Goal: Task Accomplishment & Management: Manage account settings

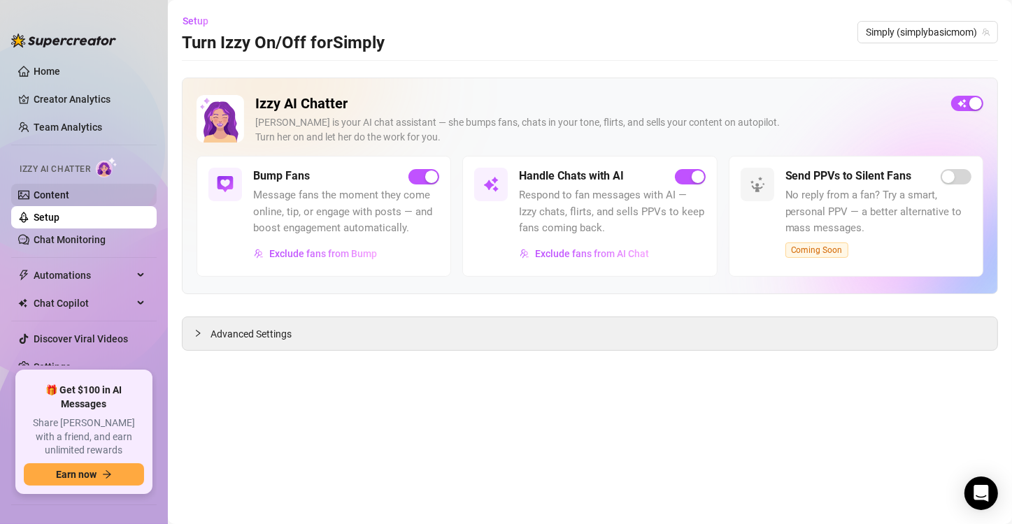
click at [54, 197] on link "Content" at bounding box center [52, 194] width 36 height 11
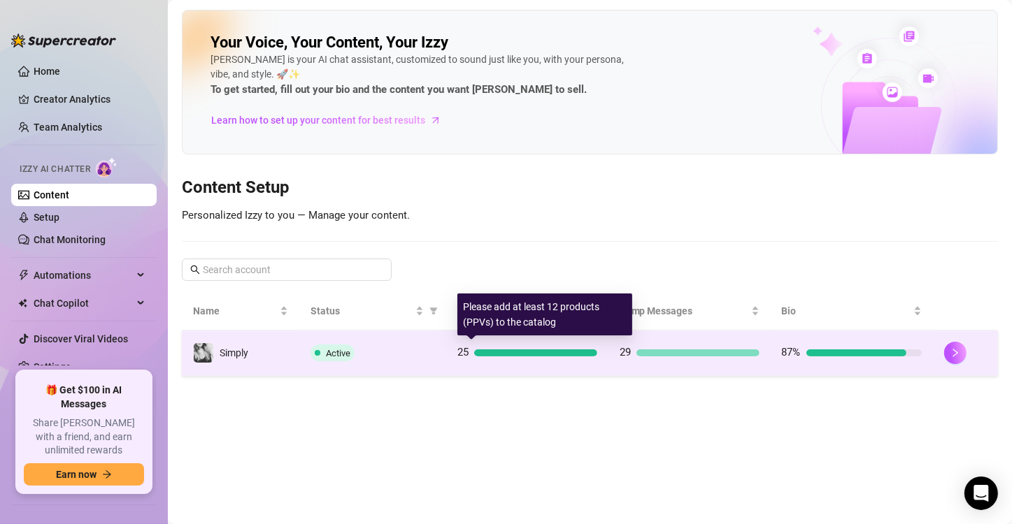
click at [539, 352] on div at bounding box center [535, 353] width 123 height 7
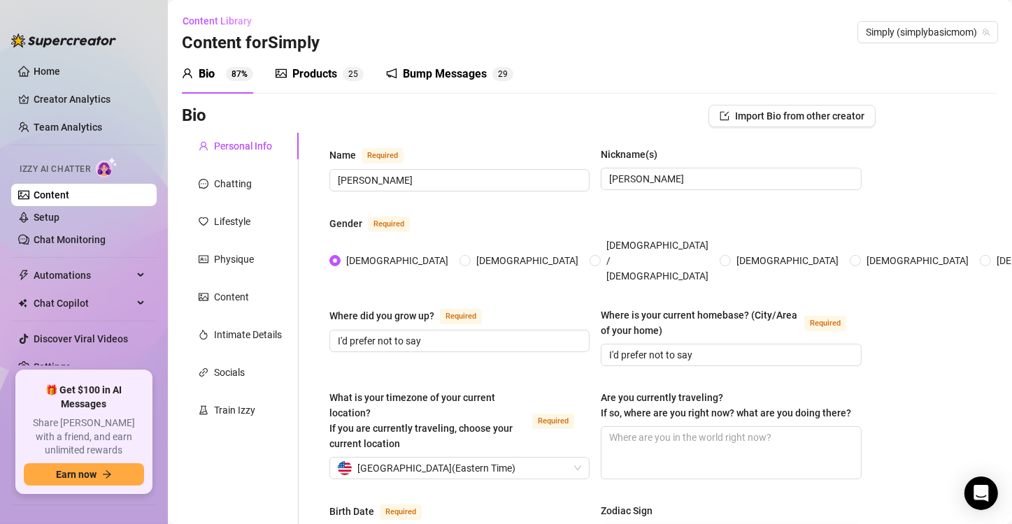
click at [332, 69] on div "Products" at bounding box center [314, 74] width 45 height 17
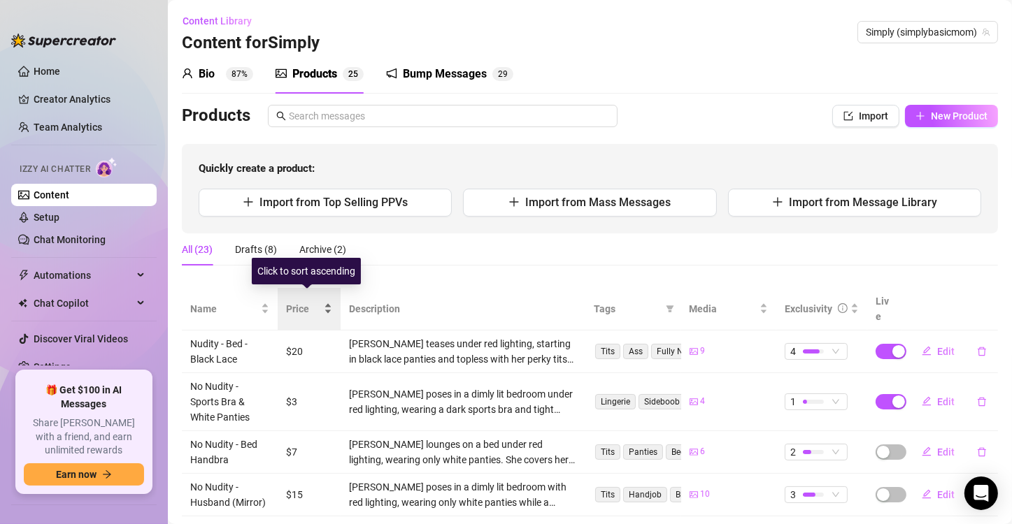
click at [324, 308] on div "Price" at bounding box center [309, 308] width 46 height 15
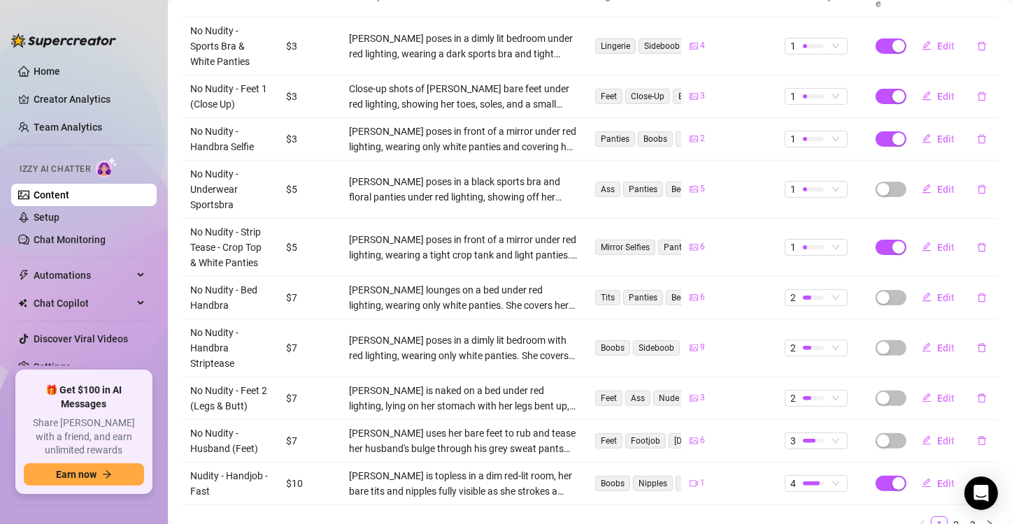
scroll to position [350, 0]
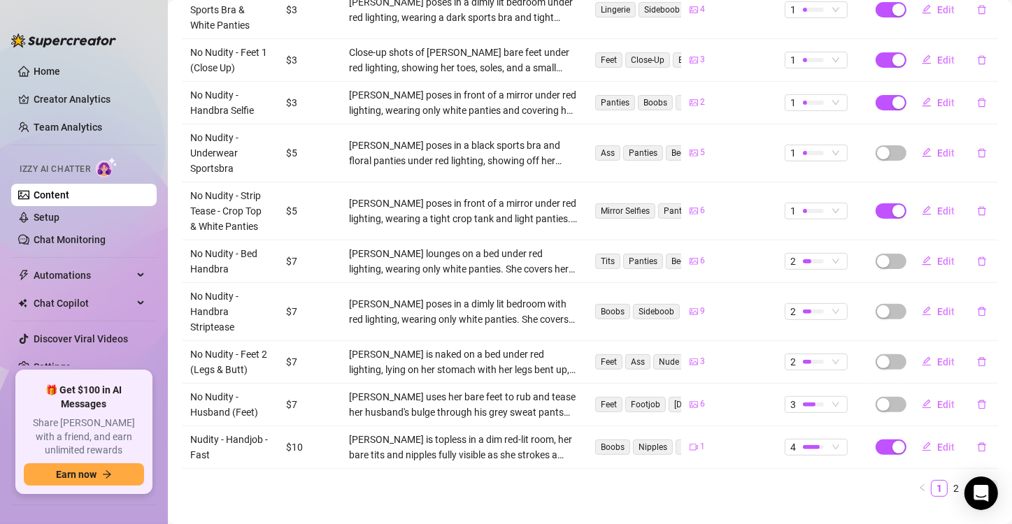
click at [985, 484] on icon "right" at bounding box center [989, 488] width 8 height 8
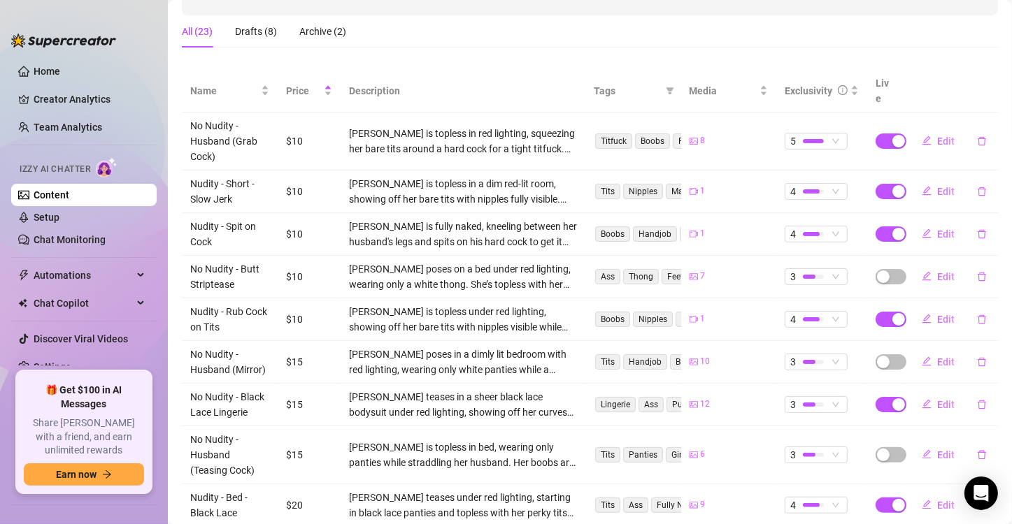
scroll to position [187, 0]
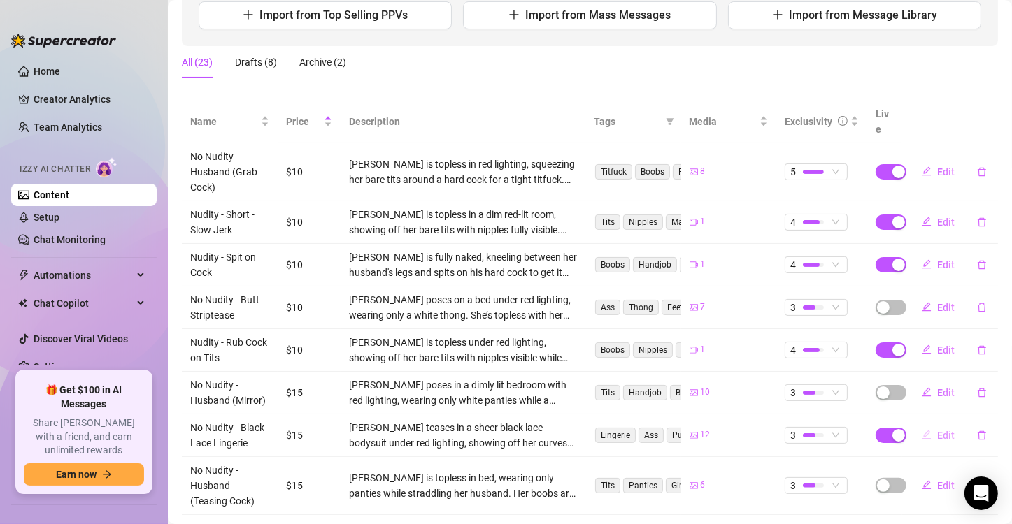
click at [938, 426] on button "Edit" at bounding box center [937, 435] width 55 height 22
type textarea "Type your message here..."
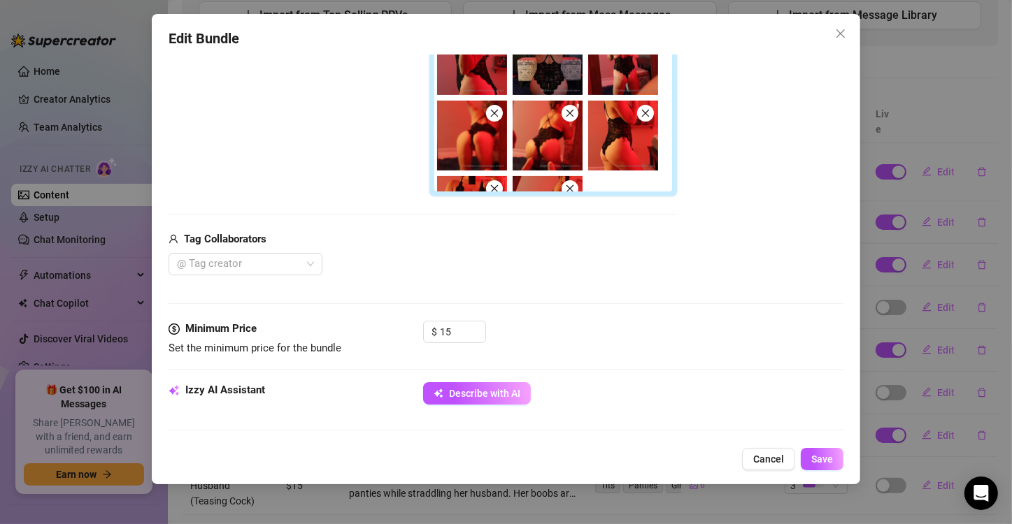
scroll to position [419, 0]
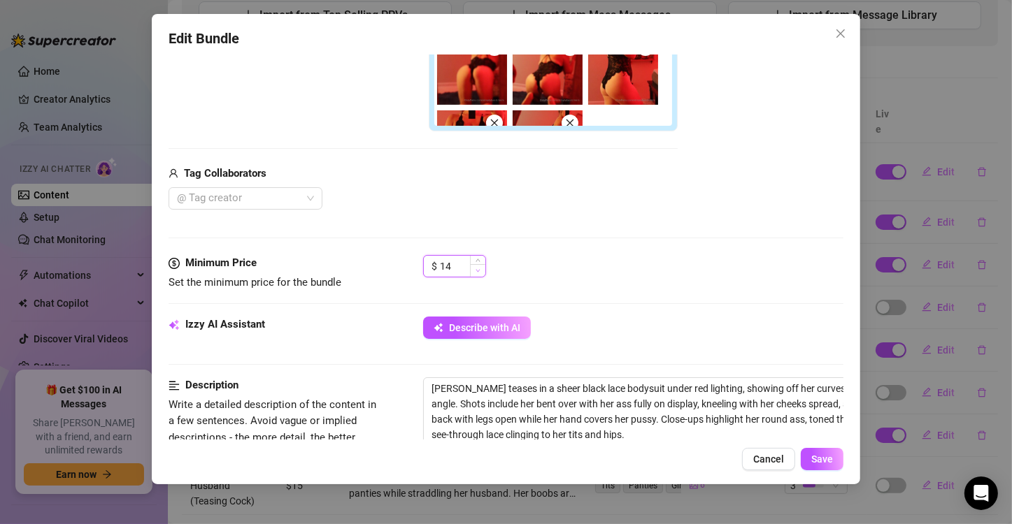
click at [473, 268] on span "Decrease Value" at bounding box center [477, 270] width 15 height 13
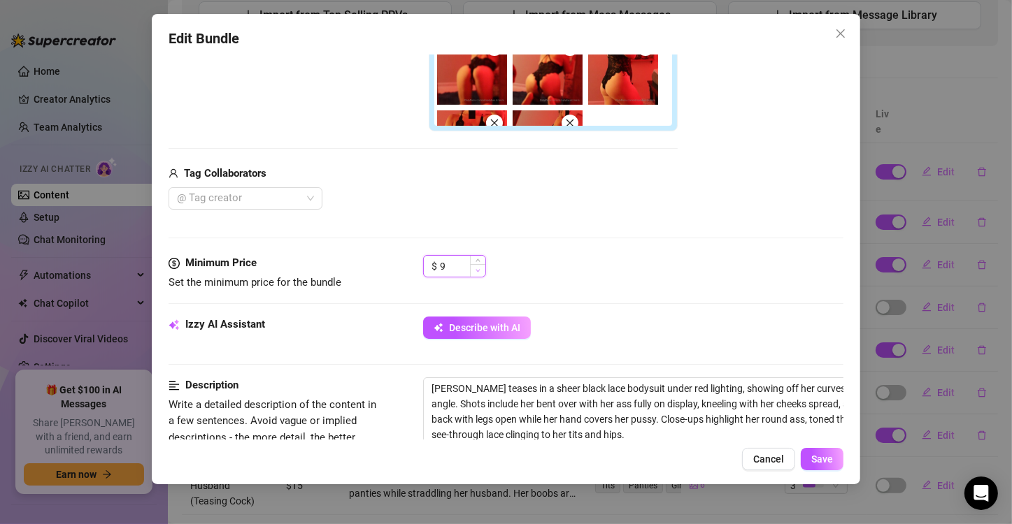
click at [473, 268] on span "Decrease Value" at bounding box center [477, 270] width 15 height 13
type input "8"
click at [473, 268] on span "Decrease Value" at bounding box center [477, 270] width 15 height 13
click at [828, 462] on span "Save" at bounding box center [822, 459] width 22 height 11
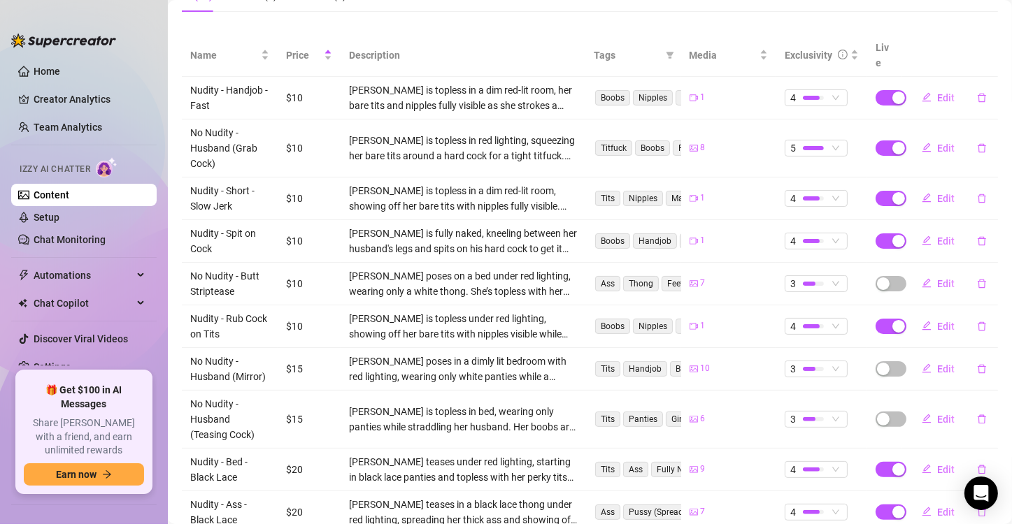
scroll to position [257, 0]
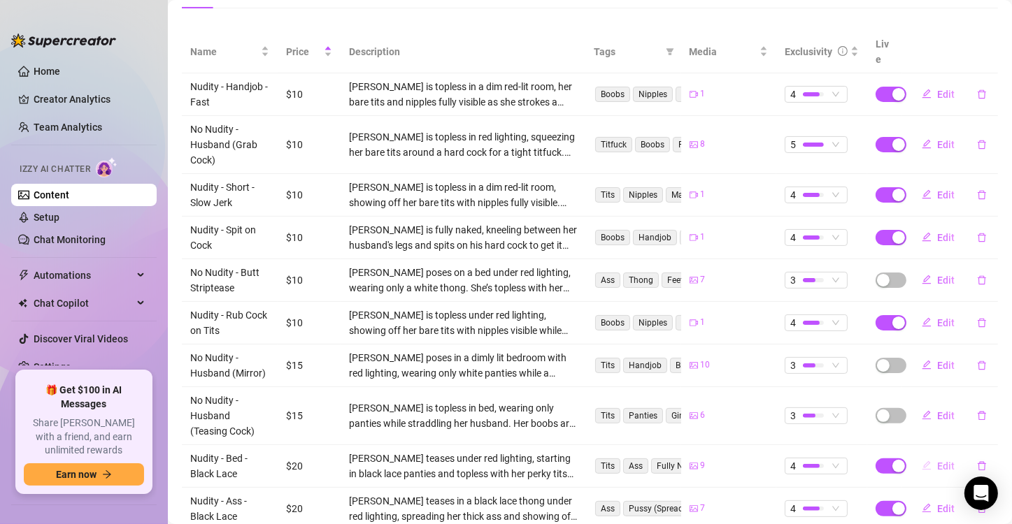
click at [937, 461] on span "Edit" at bounding box center [945, 466] width 17 height 11
type textarea "Unlock to see everything completely uncensored."
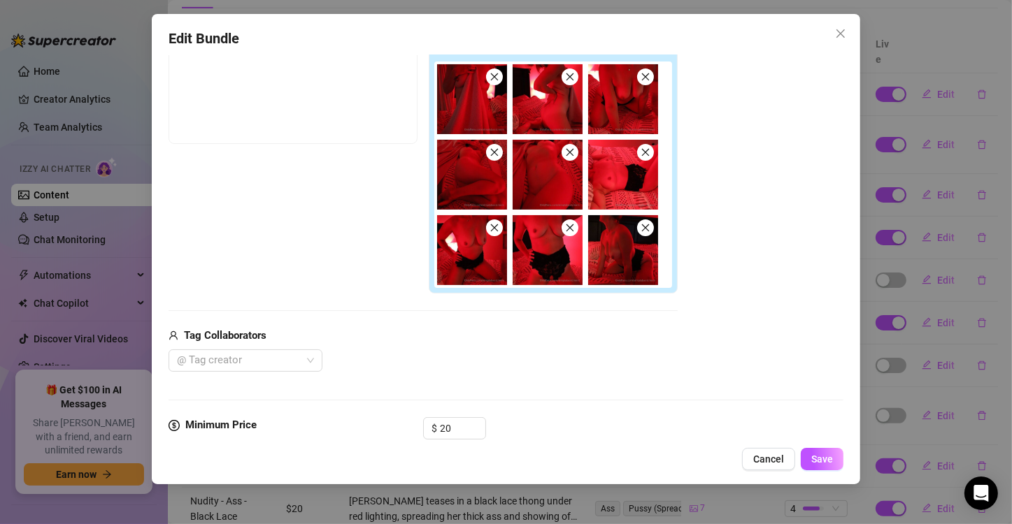
scroll to position [280, 0]
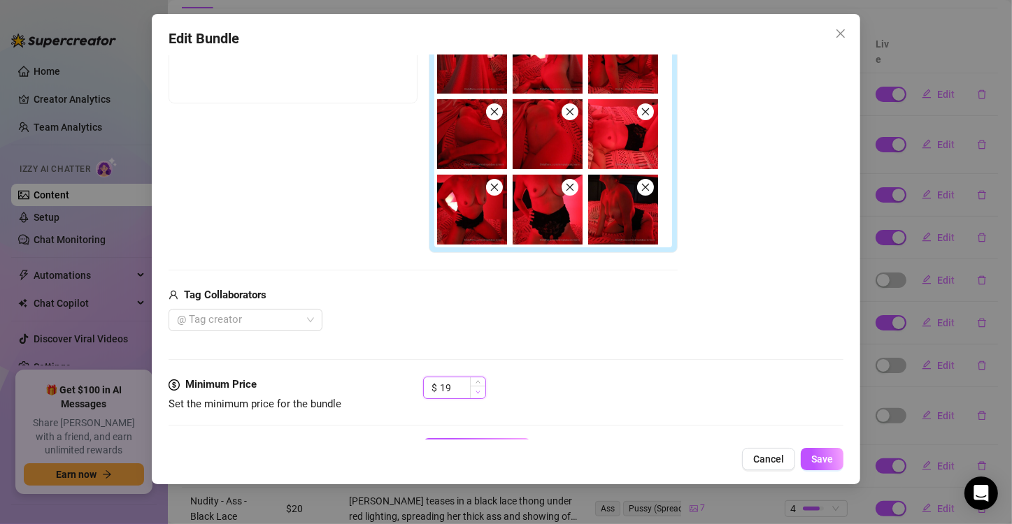
click at [482, 389] on span "Decrease Value" at bounding box center [477, 392] width 15 height 13
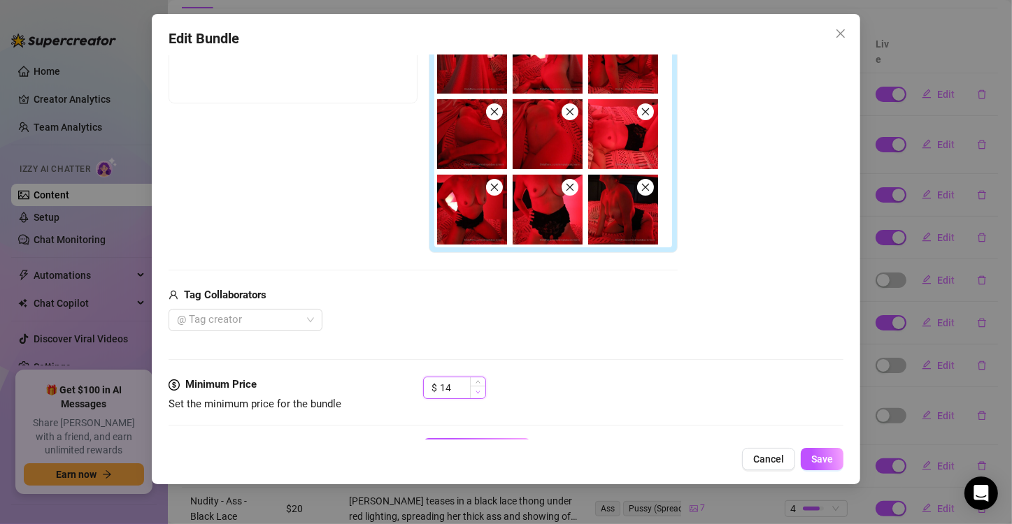
click at [482, 389] on span "Decrease Value" at bounding box center [477, 392] width 15 height 13
type input "10"
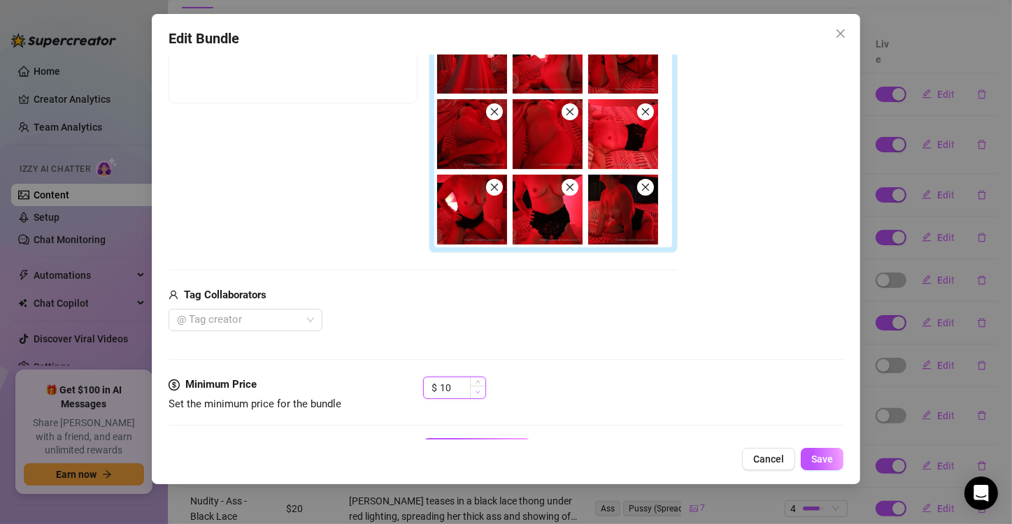
click at [482, 389] on span "Decrease Value" at bounding box center [477, 392] width 15 height 13
click at [823, 458] on span "Save" at bounding box center [822, 459] width 22 height 11
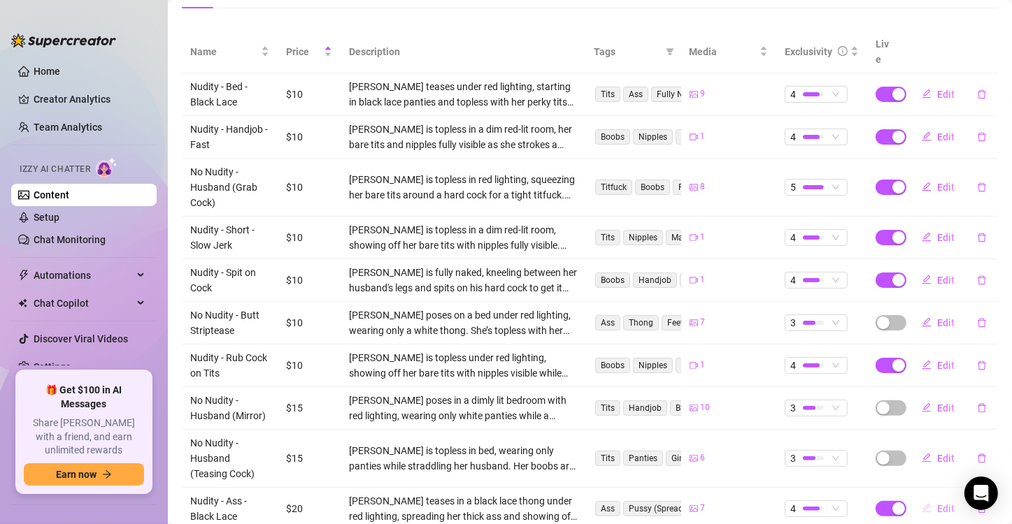
click at [937, 503] on span "Edit" at bounding box center [945, 508] width 17 height 11
type textarea "Unlock to see everything uncensored."
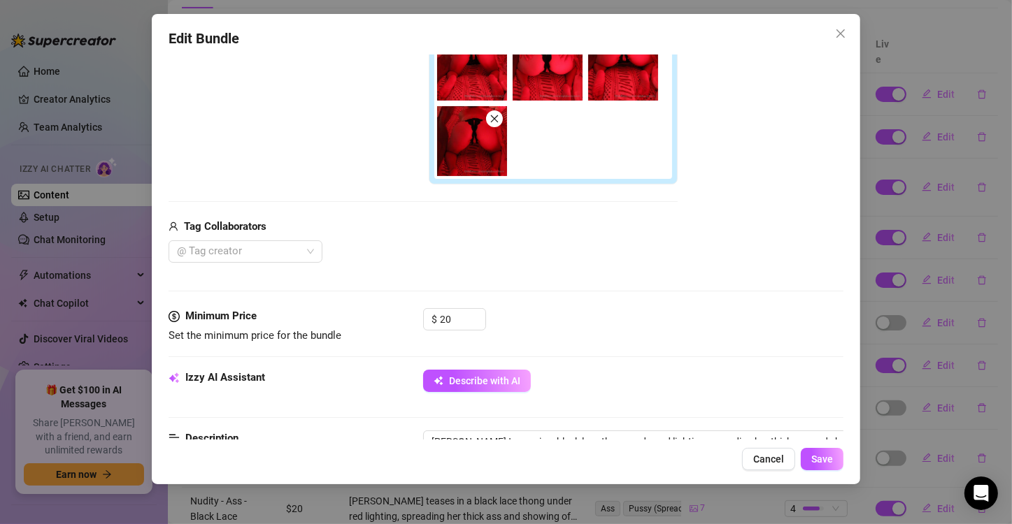
scroll to position [350, 0]
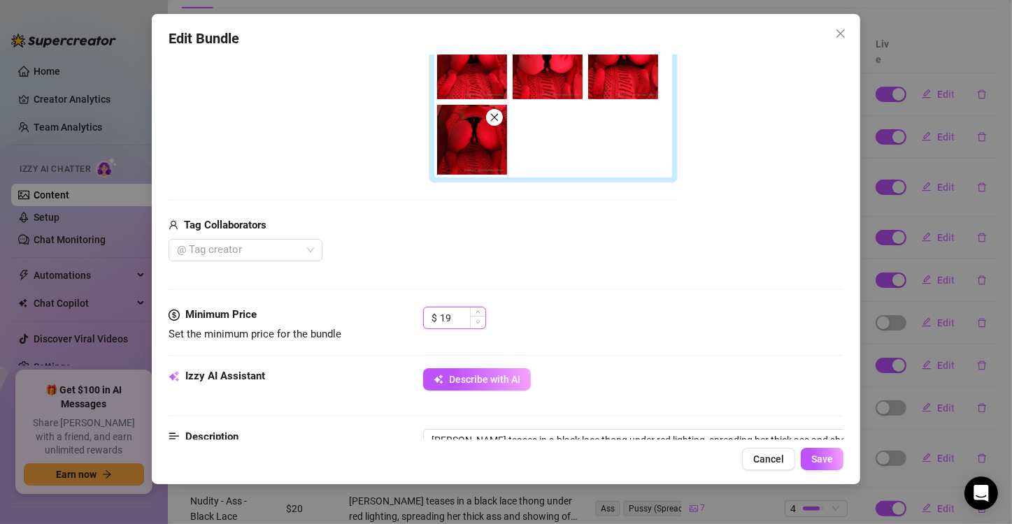
click at [480, 325] on span "Decrease Value" at bounding box center [477, 322] width 15 height 13
click at [480, 324] on span "Decrease Value" at bounding box center [477, 322] width 15 height 13
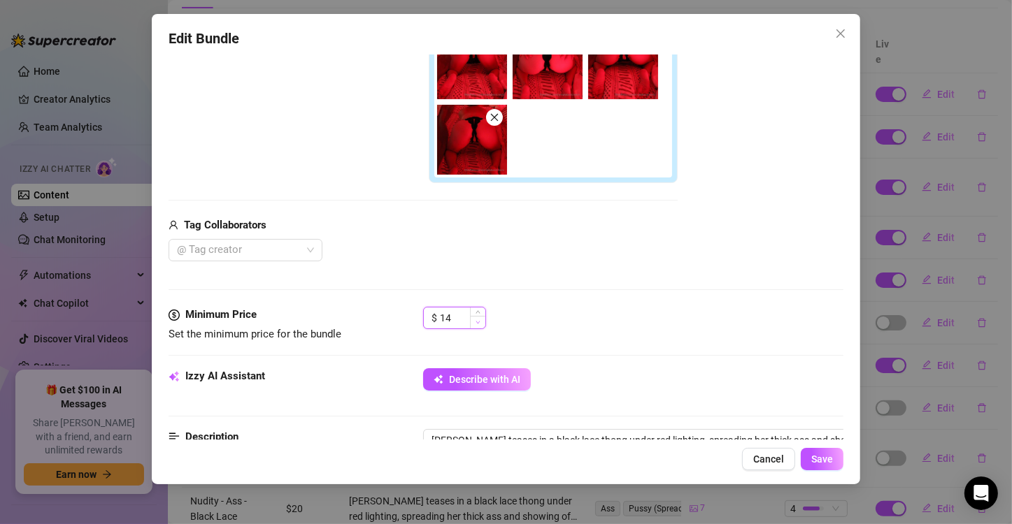
click at [479, 324] on span "Decrease Value" at bounding box center [477, 322] width 15 height 13
type input "12"
click at [479, 324] on span "Decrease Value" at bounding box center [477, 322] width 15 height 13
click at [820, 457] on span "Save" at bounding box center [822, 459] width 22 height 11
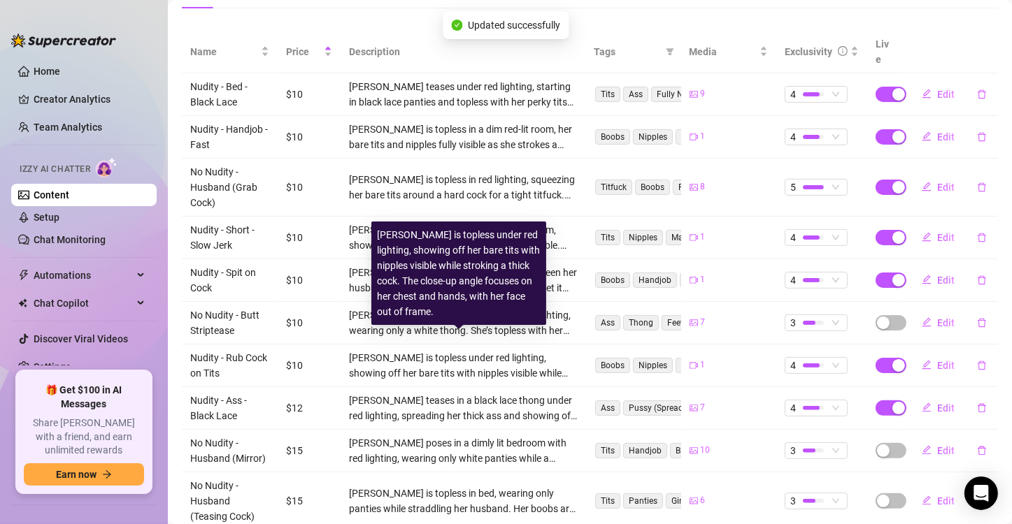
scroll to position [327, 0]
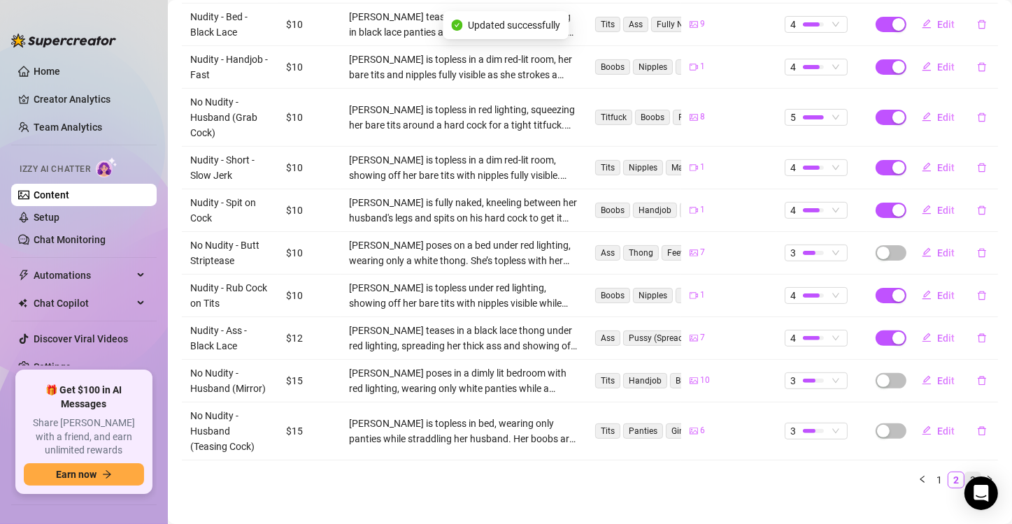
click at [965, 473] on link "3" at bounding box center [972, 480] width 15 height 15
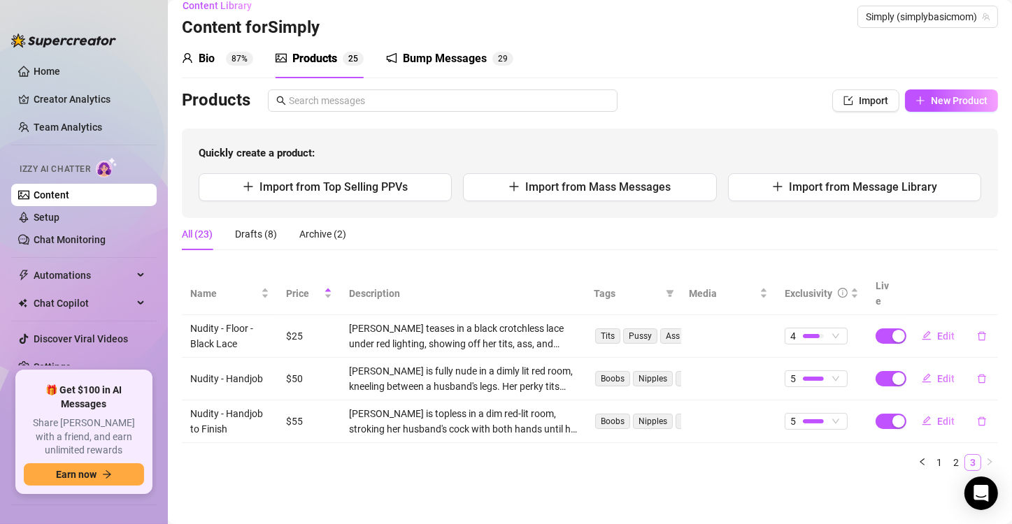
scroll to position [0, 0]
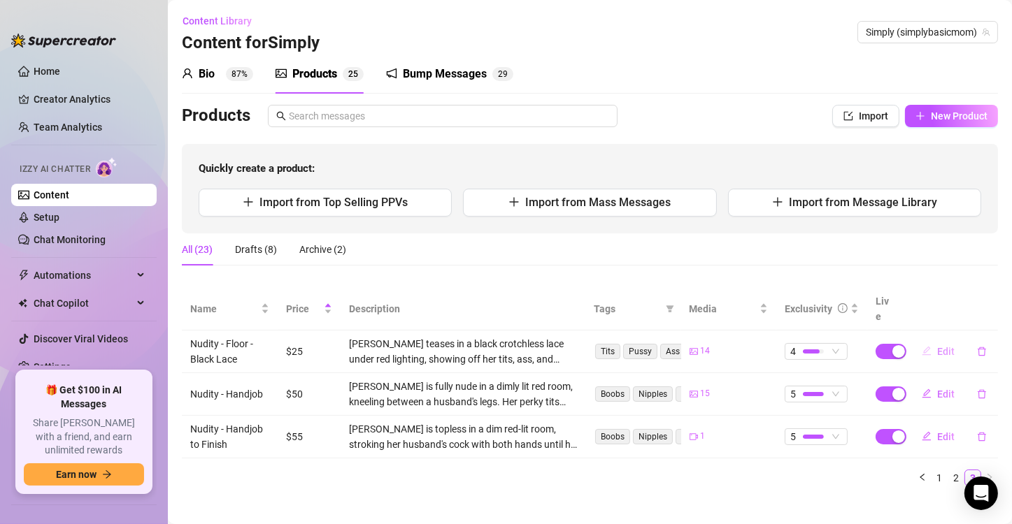
click at [938, 346] on span "Edit" at bounding box center [945, 351] width 17 height 11
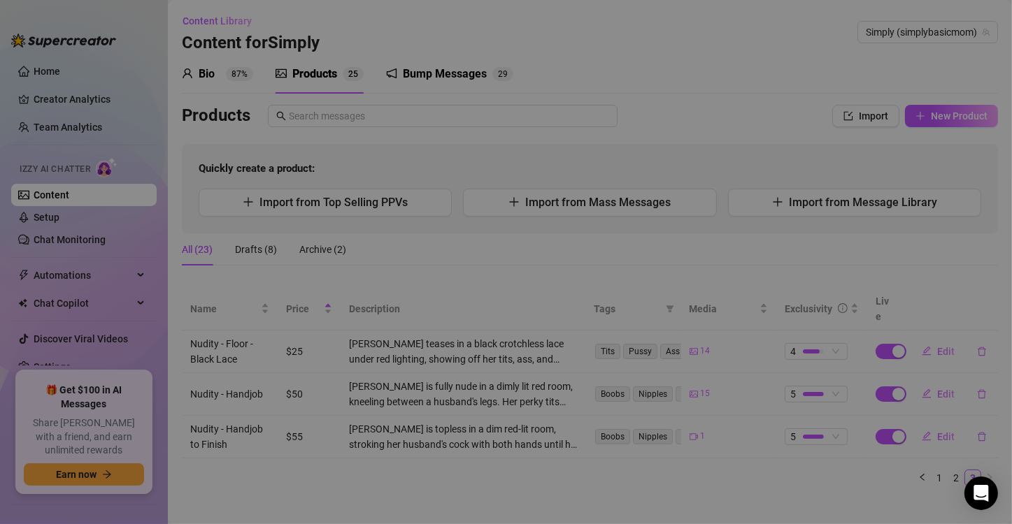
type textarea "Unlock to see everything uncensored."
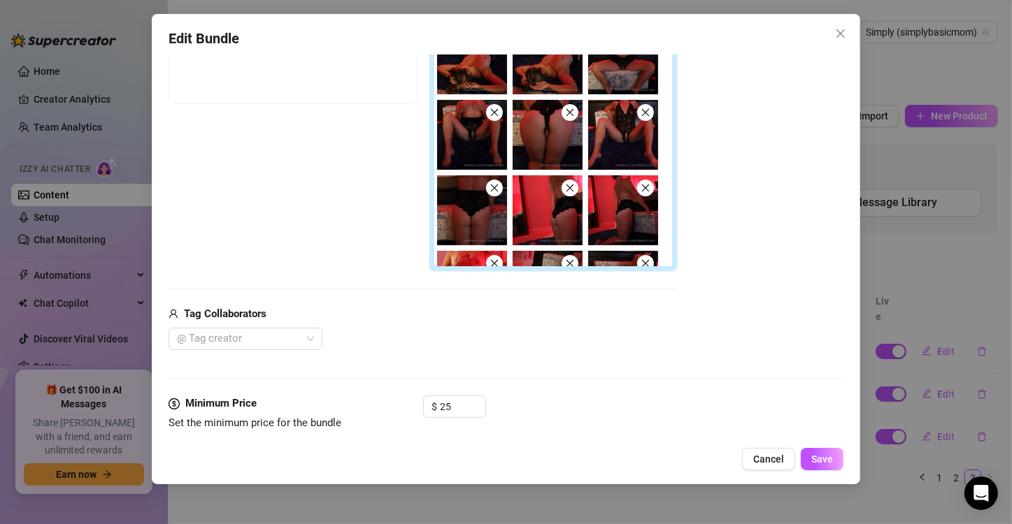
scroll to position [280, 0]
click at [478, 410] on icon "down" at bounding box center [477, 410] width 5 height 5
click at [478, 410] on icon "down" at bounding box center [478, 411] width 4 height 3
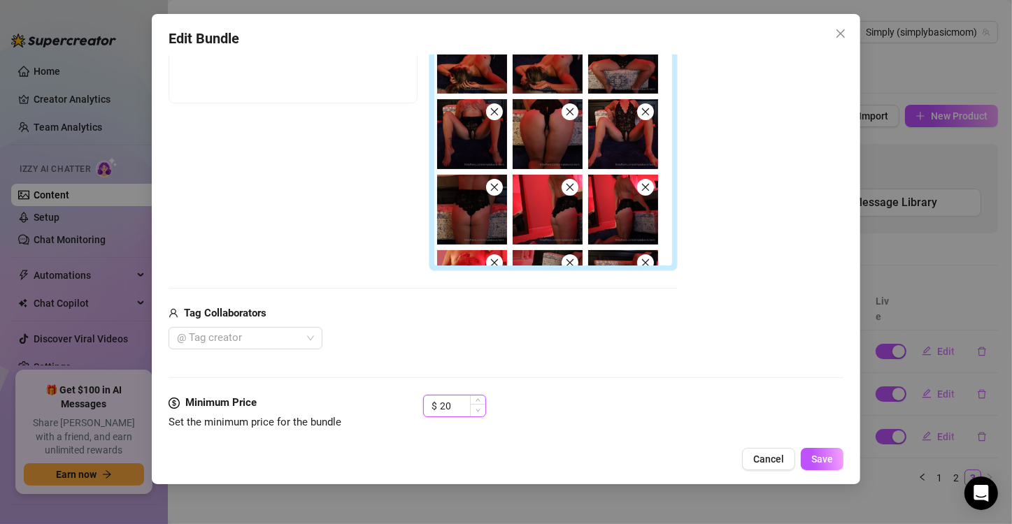
click at [478, 410] on icon "down" at bounding box center [478, 411] width 4 height 3
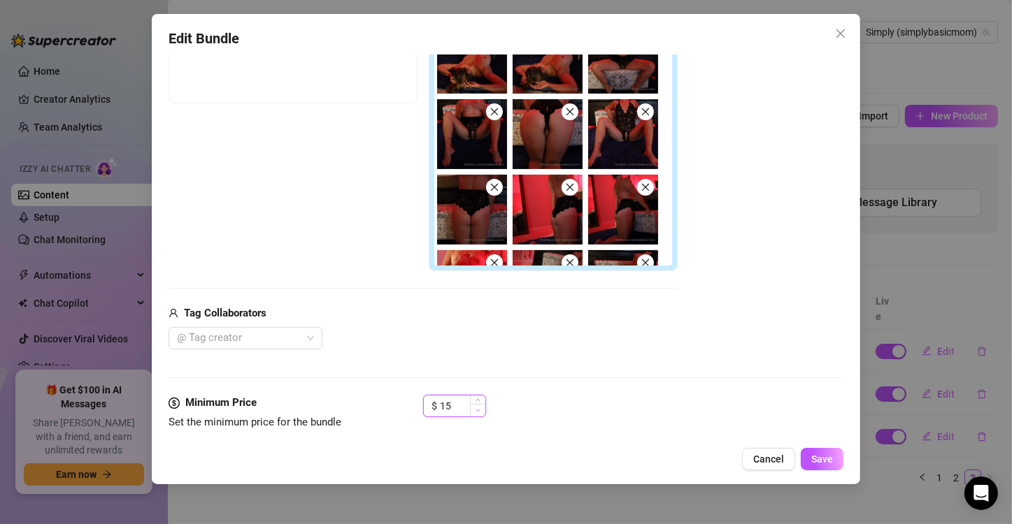
click at [478, 410] on icon "down" at bounding box center [478, 411] width 4 height 3
click at [478, 401] on icon "up" at bounding box center [477, 402] width 5 height 5
type input "15"
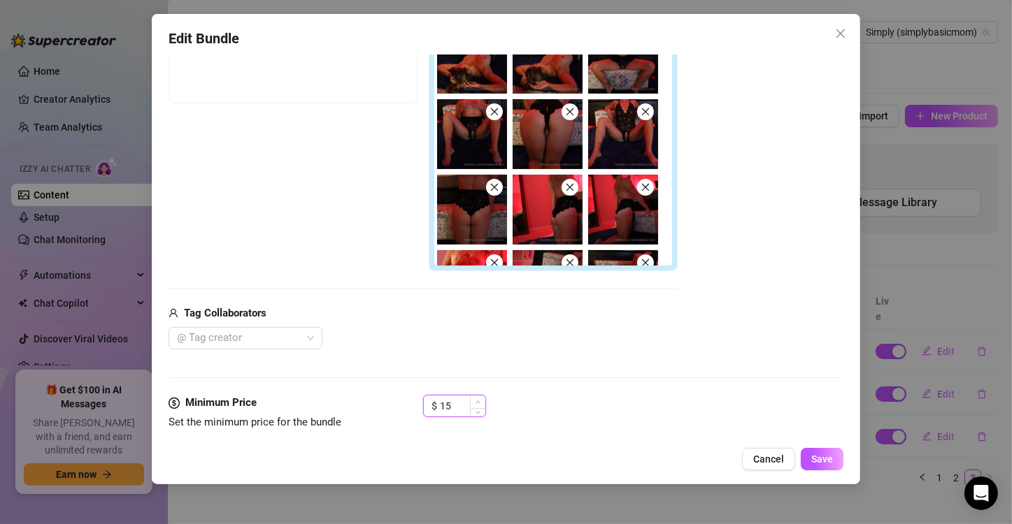
click at [478, 401] on icon "up" at bounding box center [477, 402] width 5 height 5
click at [810, 461] on button "Save" at bounding box center [822, 459] width 43 height 22
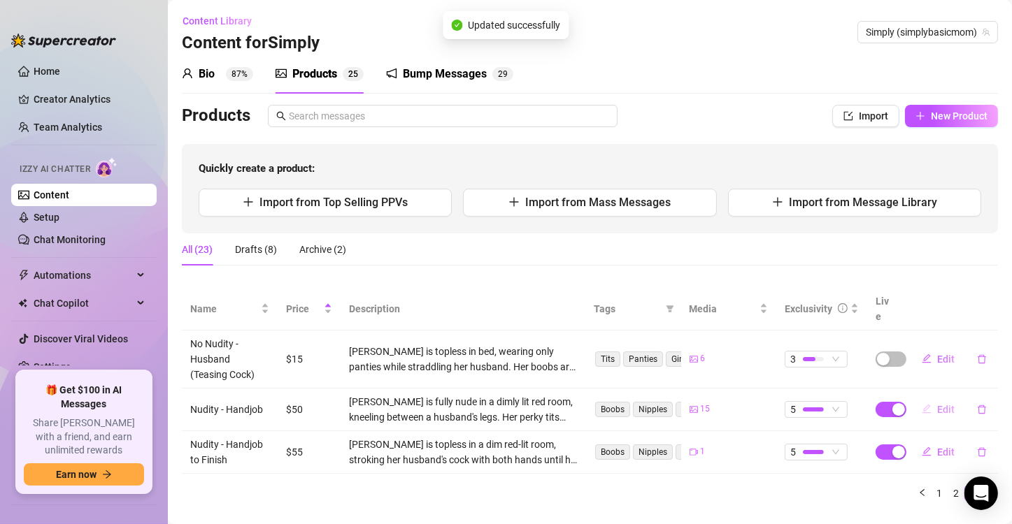
click at [924, 399] on button "Edit" at bounding box center [937, 410] width 55 height 22
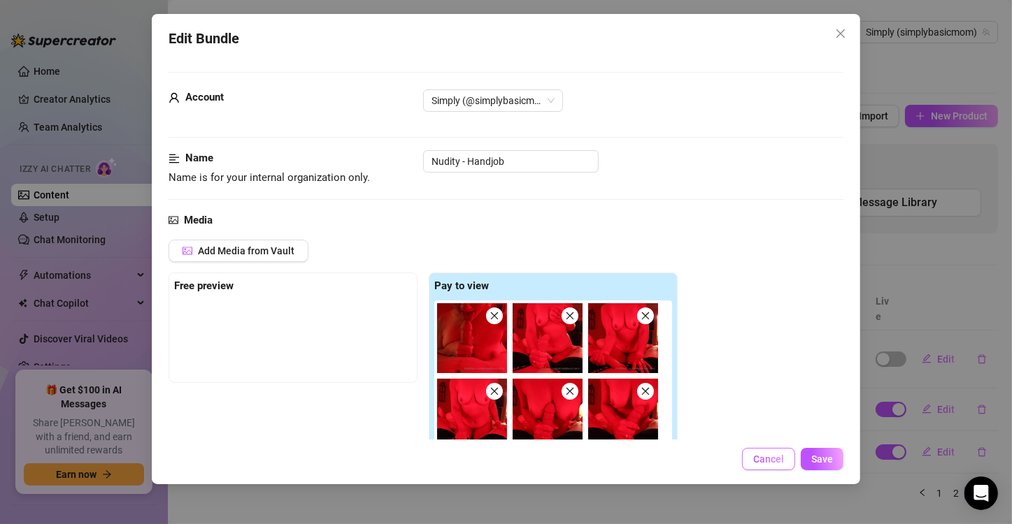
click at [769, 459] on span "Cancel" at bounding box center [768, 459] width 31 height 11
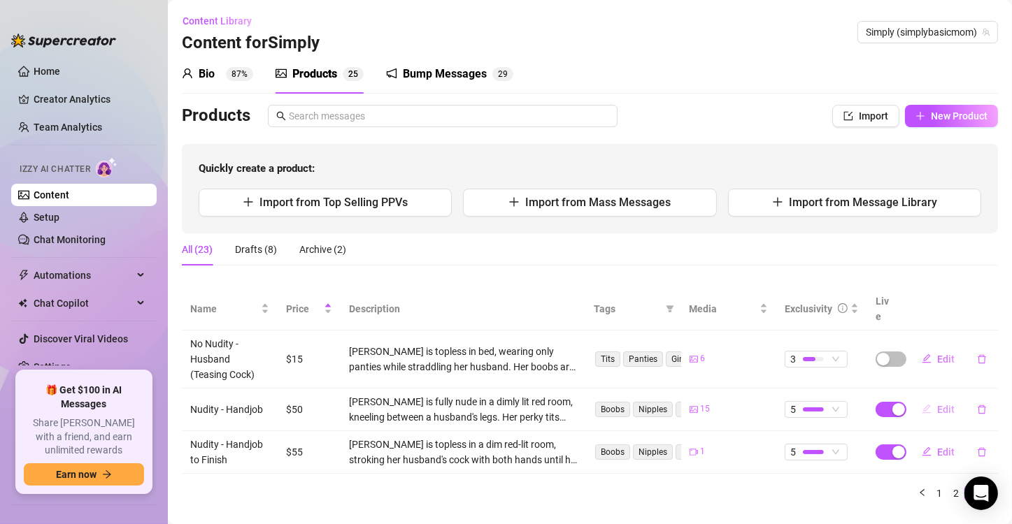
click at [937, 404] on span "Edit" at bounding box center [945, 409] width 17 height 11
type textarea "Unlock to see the everything completely uncensored."
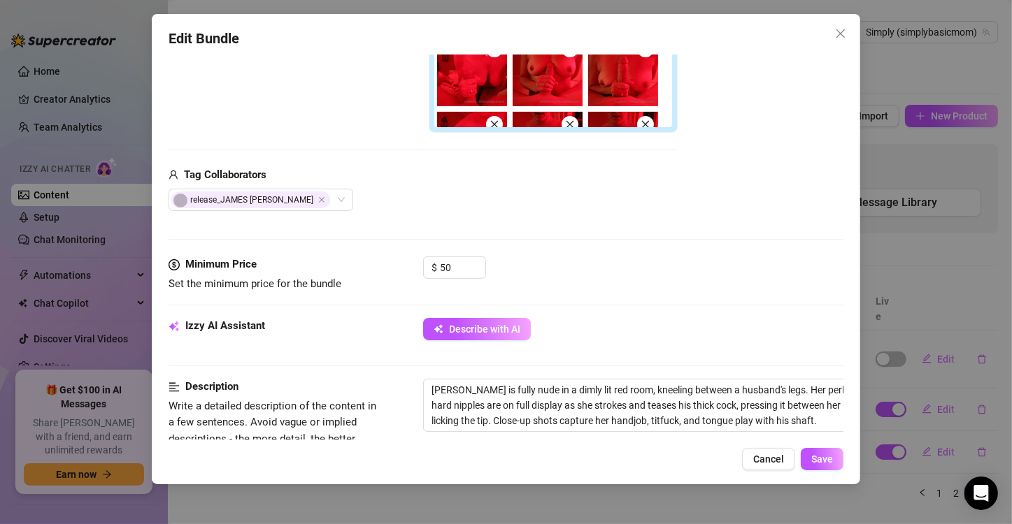
scroll to position [419, 0]
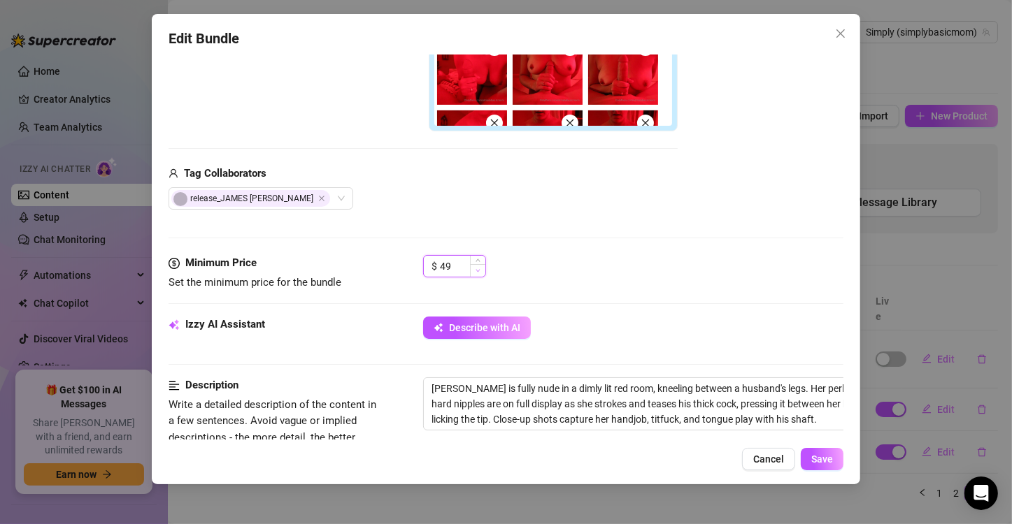
click at [473, 271] on span "Decrease Value" at bounding box center [477, 270] width 15 height 13
click at [474, 270] on span "Decrease Value" at bounding box center [477, 270] width 15 height 13
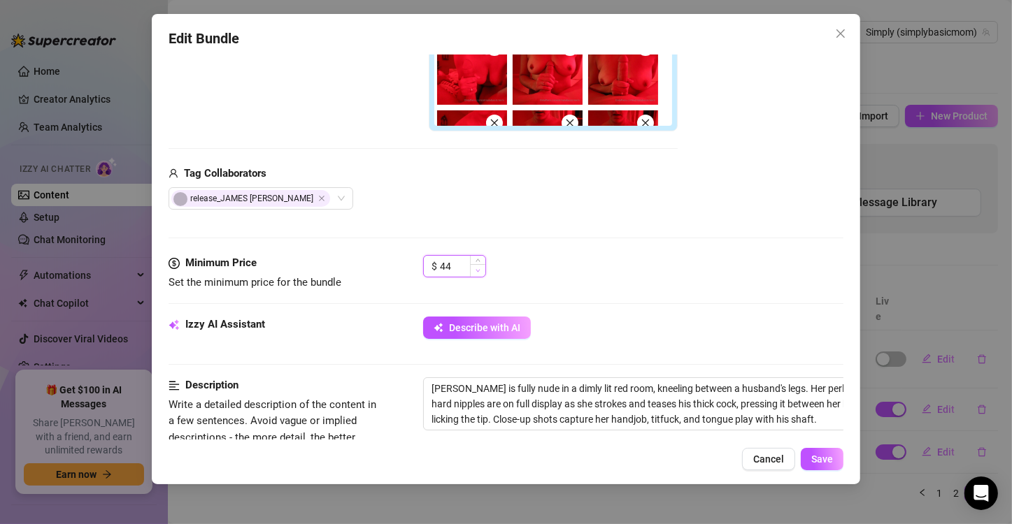
click at [474, 270] on span "Decrease Value" at bounding box center [477, 270] width 15 height 13
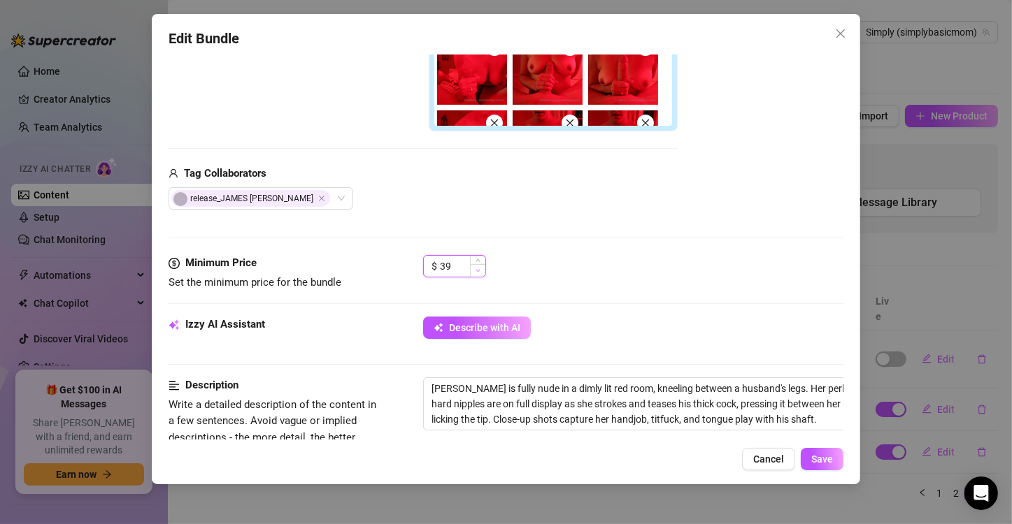
click at [474, 270] on span "Decrease Value" at bounding box center [477, 270] width 15 height 13
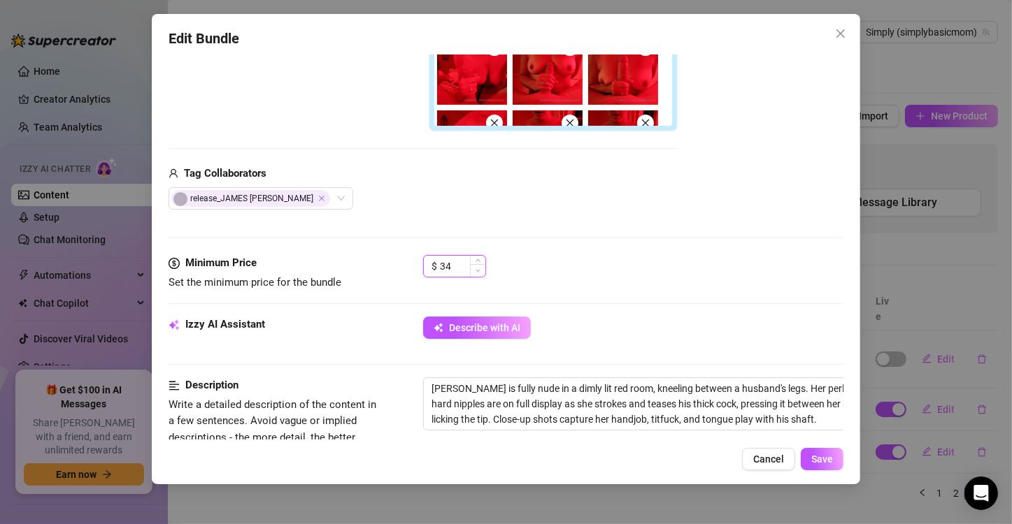
click at [474, 270] on span "Decrease Value" at bounding box center [477, 270] width 15 height 13
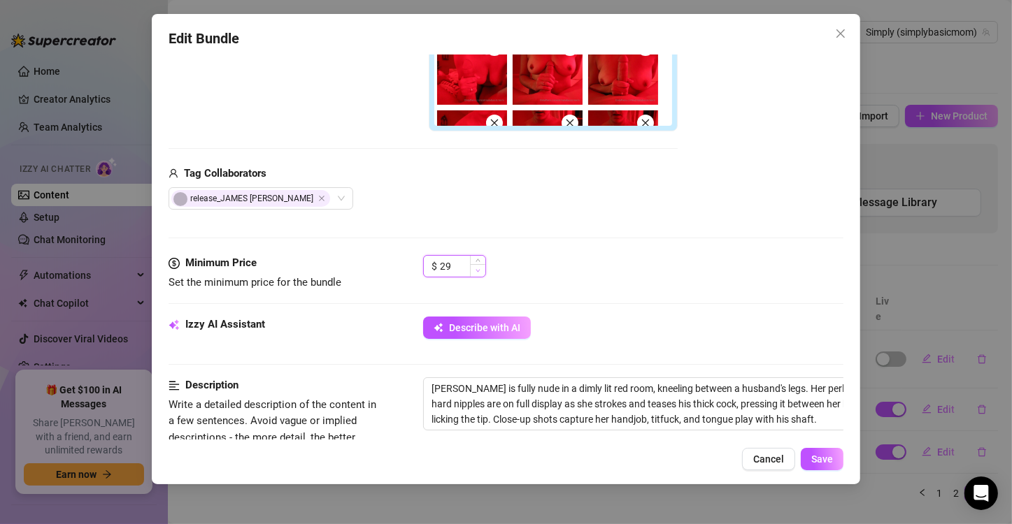
click at [474, 270] on span "Decrease Value" at bounding box center [477, 270] width 15 height 13
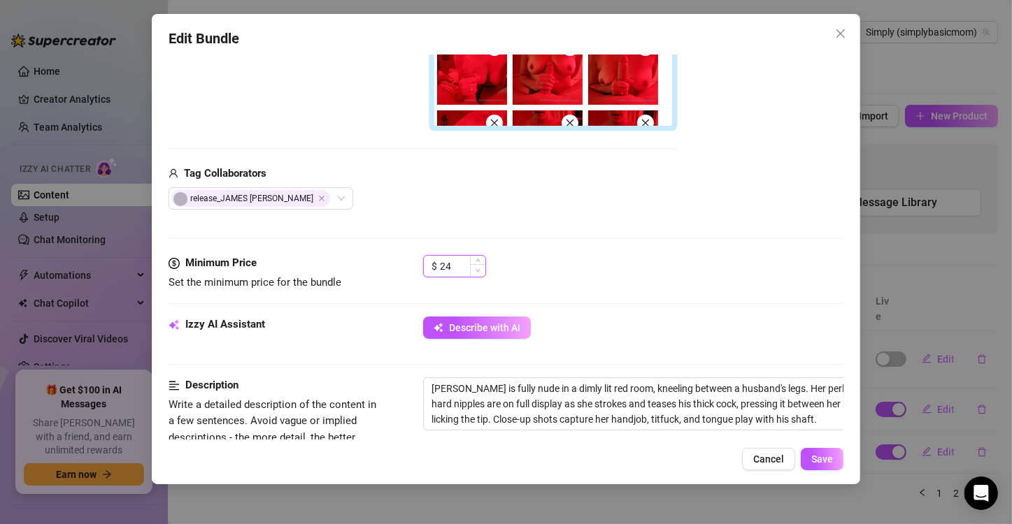
click at [474, 270] on span "Decrease Value" at bounding box center [477, 270] width 15 height 13
click at [474, 271] on span "Decrease Value" at bounding box center [477, 270] width 15 height 13
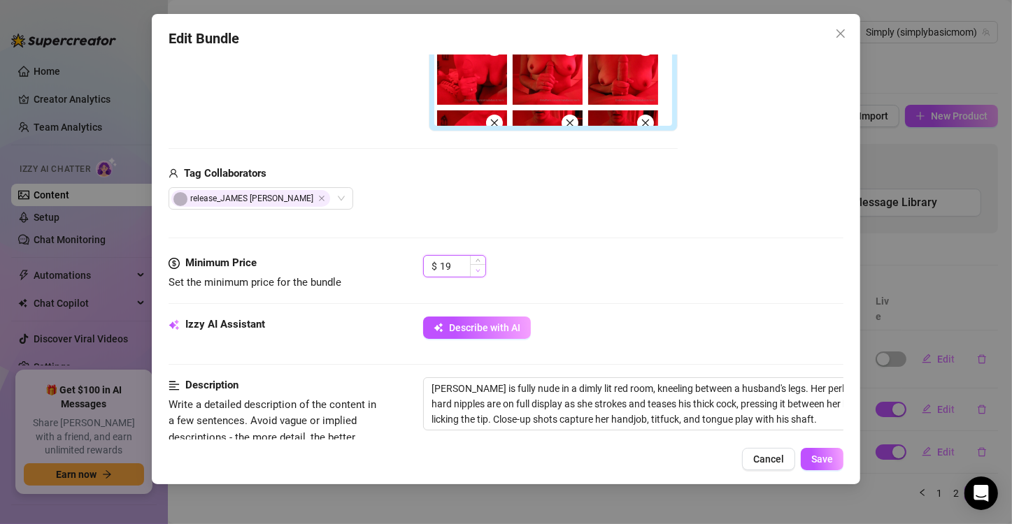
click at [474, 271] on span "Decrease Value" at bounding box center [477, 270] width 15 height 13
type input "15"
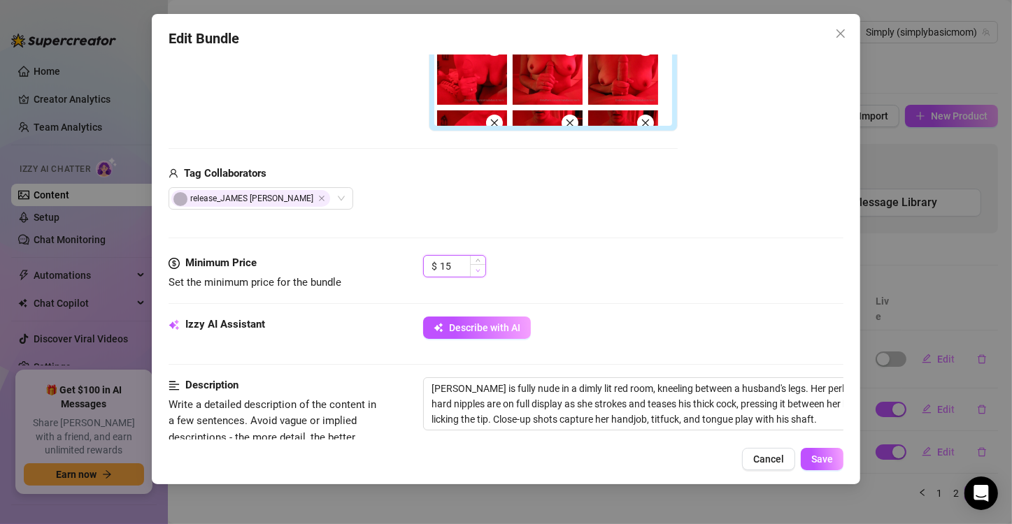
click at [474, 271] on span "Decrease Value" at bounding box center [477, 270] width 15 height 13
click at [810, 455] on button "Save" at bounding box center [822, 459] width 43 height 22
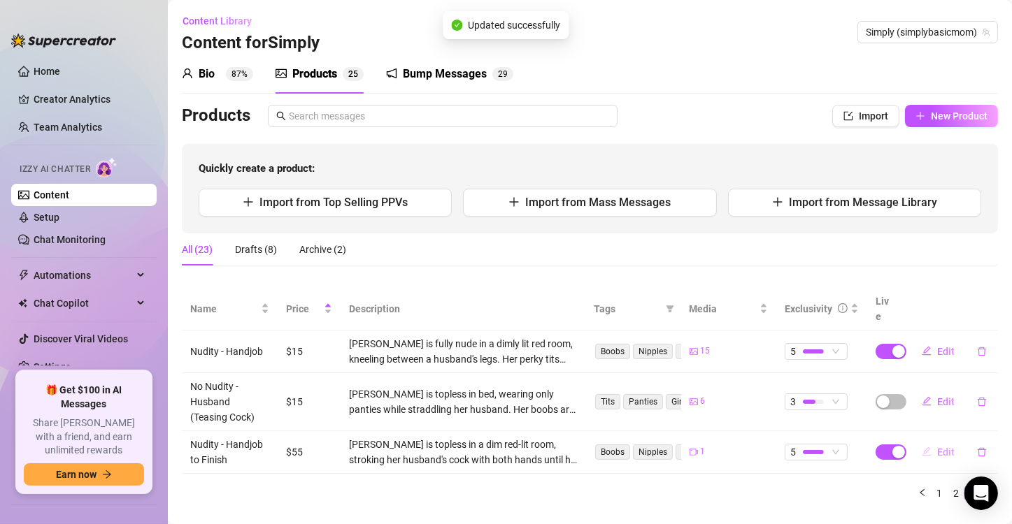
click at [937, 447] on span "Edit" at bounding box center [945, 452] width 17 height 11
type textarea "Watch my stroke my husband's cock until he finishes."
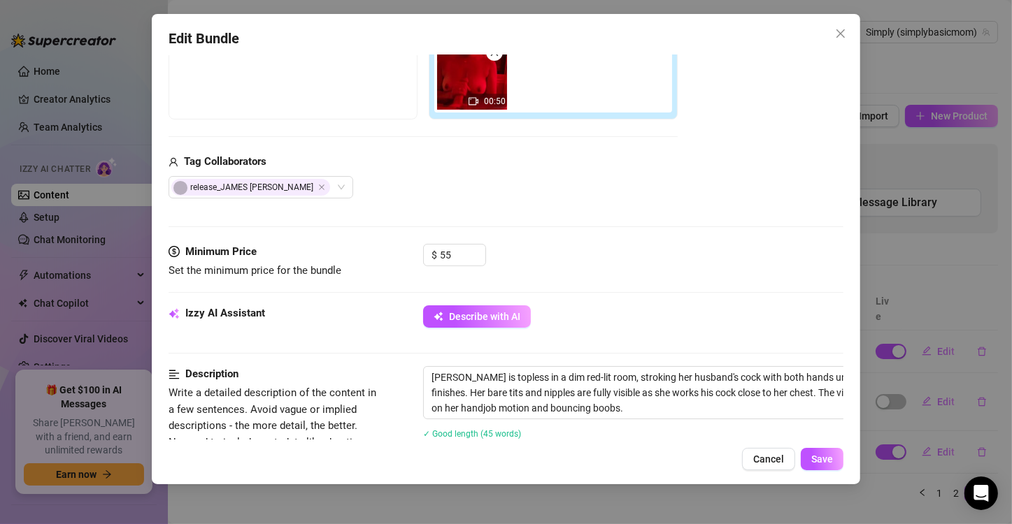
scroll to position [280, 0]
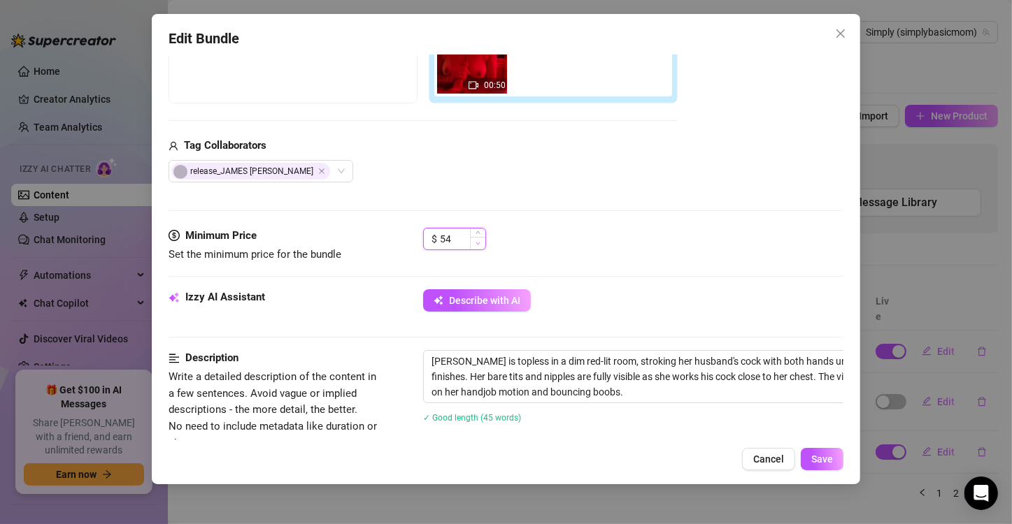
click at [480, 245] on span "Decrease Value" at bounding box center [477, 243] width 15 height 13
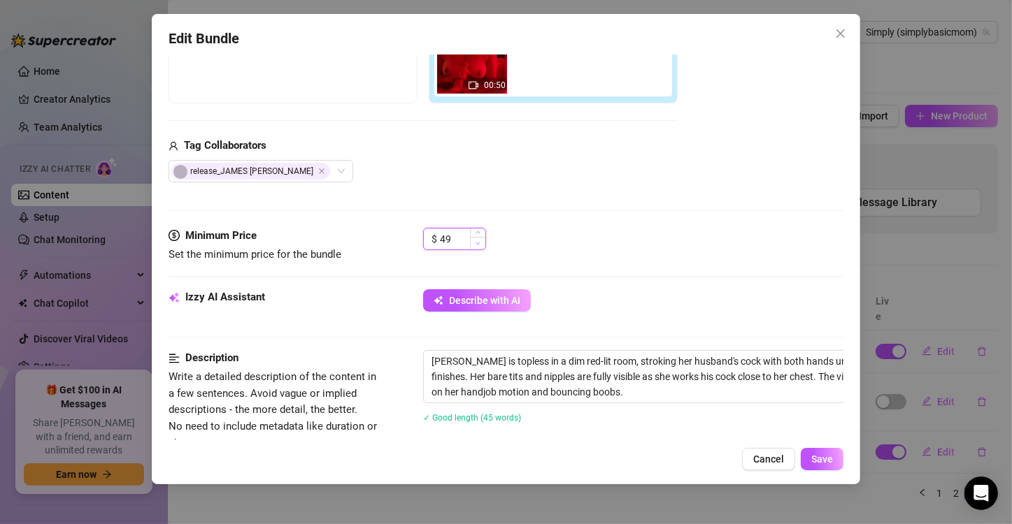
click at [480, 245] on span "Decrease Value" at bounding box center [477, 243] width 15 height 13
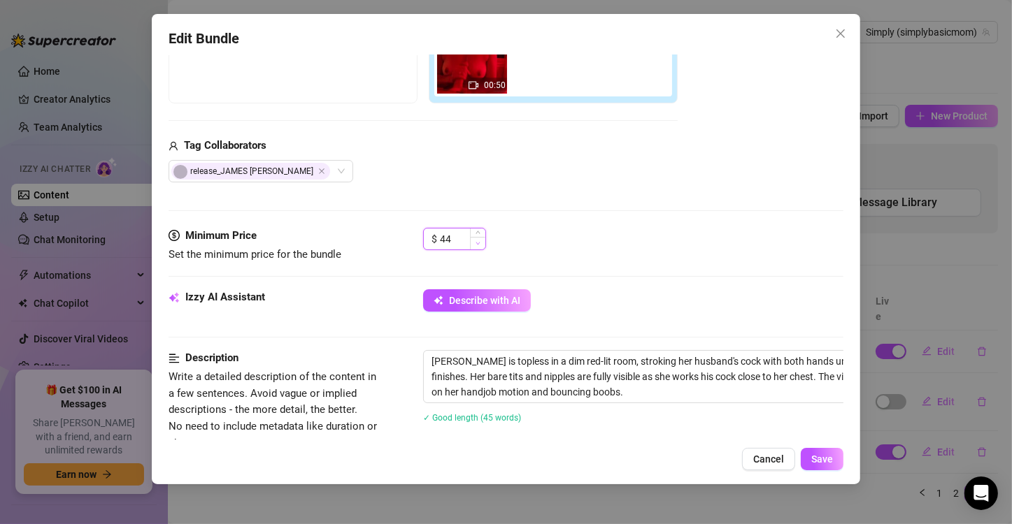
click at [480, 245] on span "Decrease Value" at bounding box center [477, 243] width 15 height 13
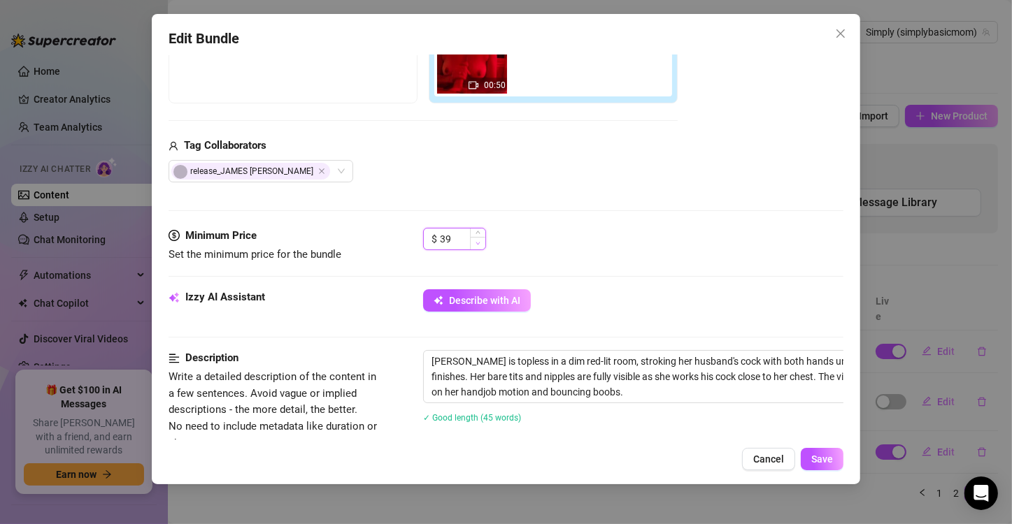
click at [480, 245] on span "Decrease Value" at bounding box center [477, 243] width 15 height 13
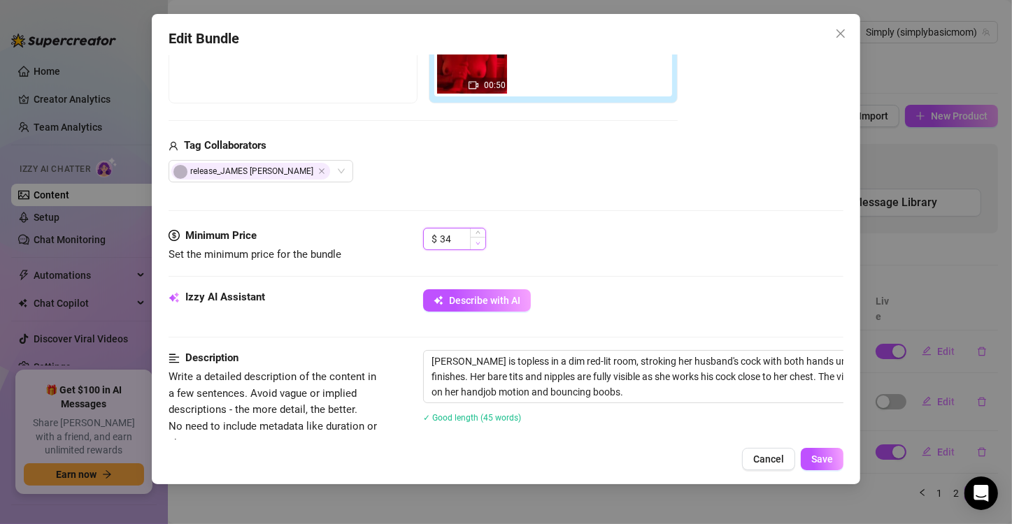
click at [480, 245] on span "Decrease Value" at bounding box center [477, 243] width 15 height 13
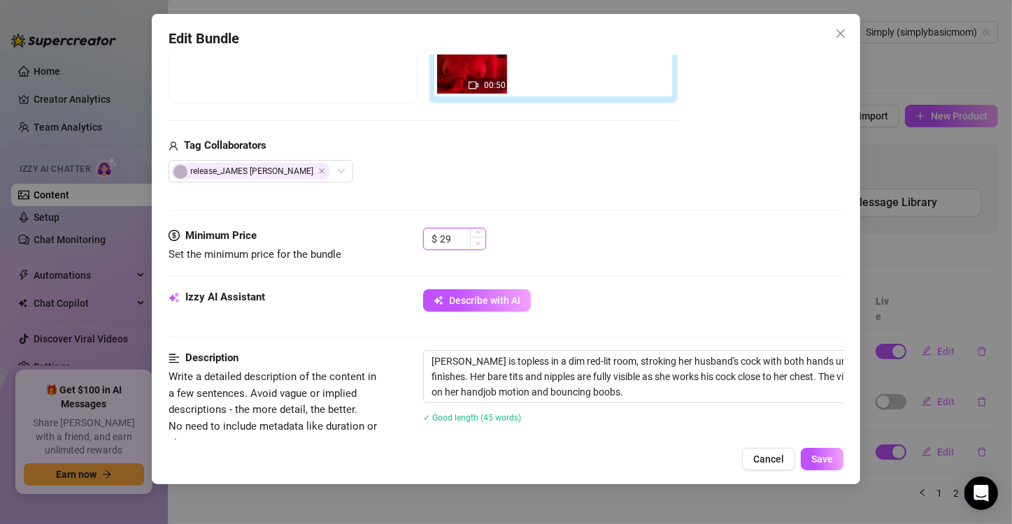
click at [480, 245] on span "Decrease Value" at bounding box center [477, 243] width 15 height 13
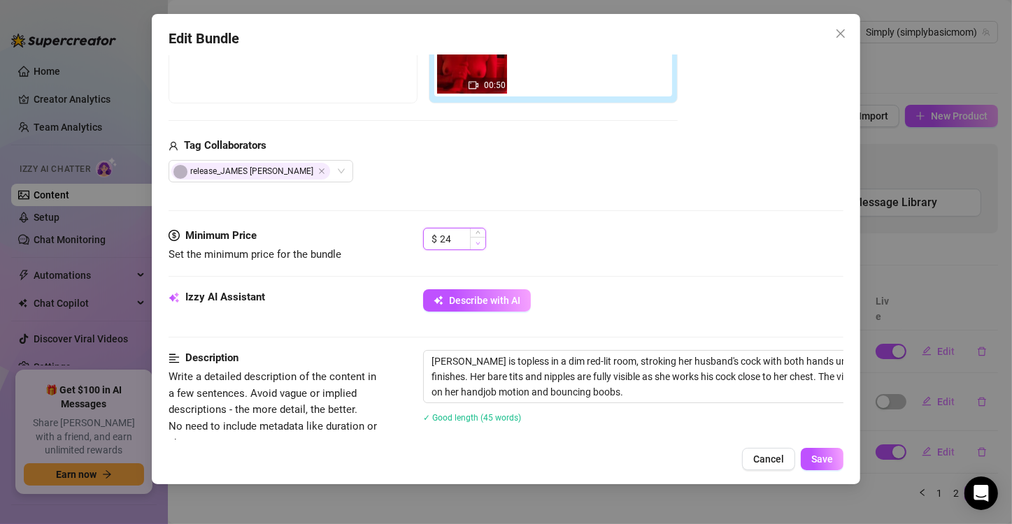
click at [480, 245] on span "Decrease Value" at bounding box center [477, 243] width 15 height 13
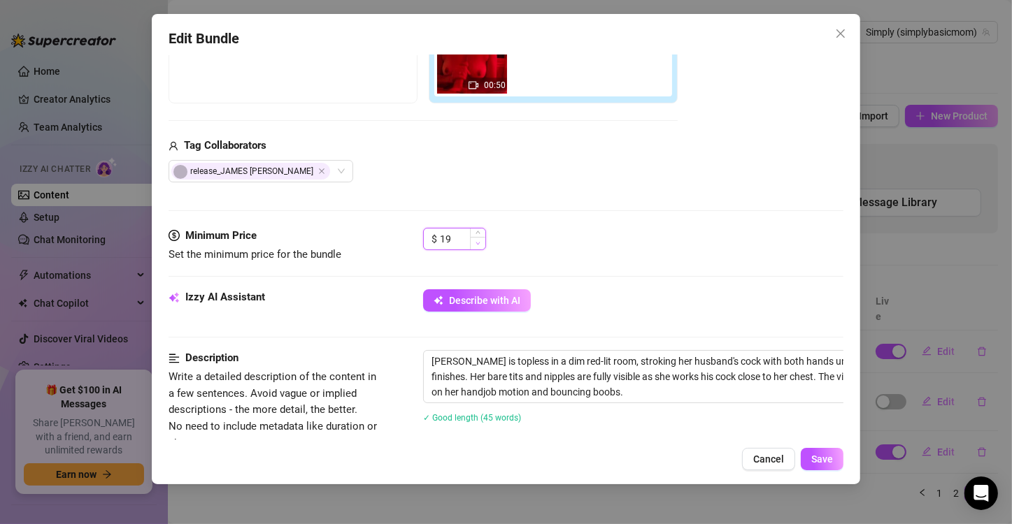
click at [480, 245] on span "Decrease Value" at bounding box center [477, 243] width 15 height 13
type input "15"
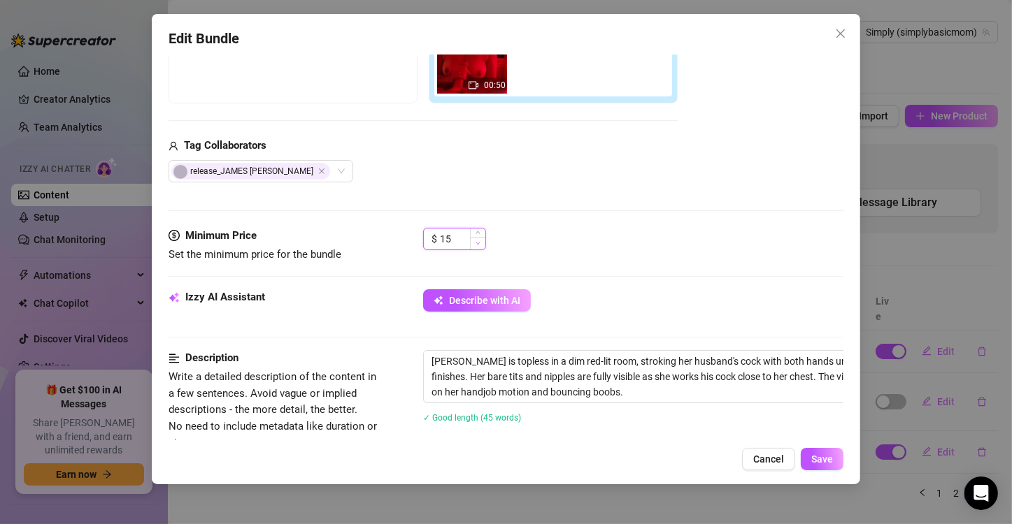
click at [480, 245] on span "Decrease Value" at bounding box center [477, 243] width 15 height 13
click at [827, 471] on div "Edit Bundle Account Simply (@simplybasicmom) Name Name is for your internal org…" at bounding box center [506, 249] width 708 height 471
click at [826, 464] on span "Save" at bounding box center [822, 459] width 22 height 11
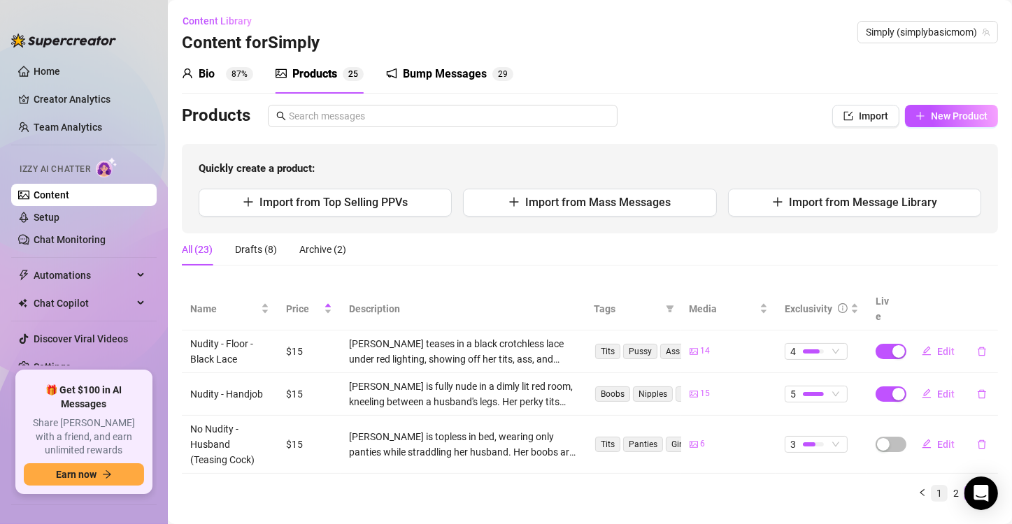
click at [931, 486] on link "1" at bounding box center [938, 493] width 15 height 15
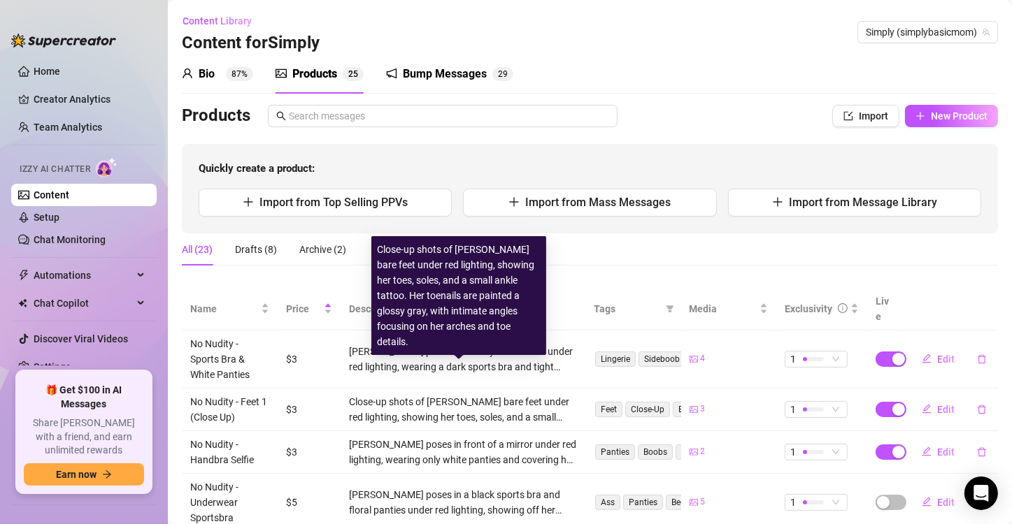
scroll to position [70, 0]
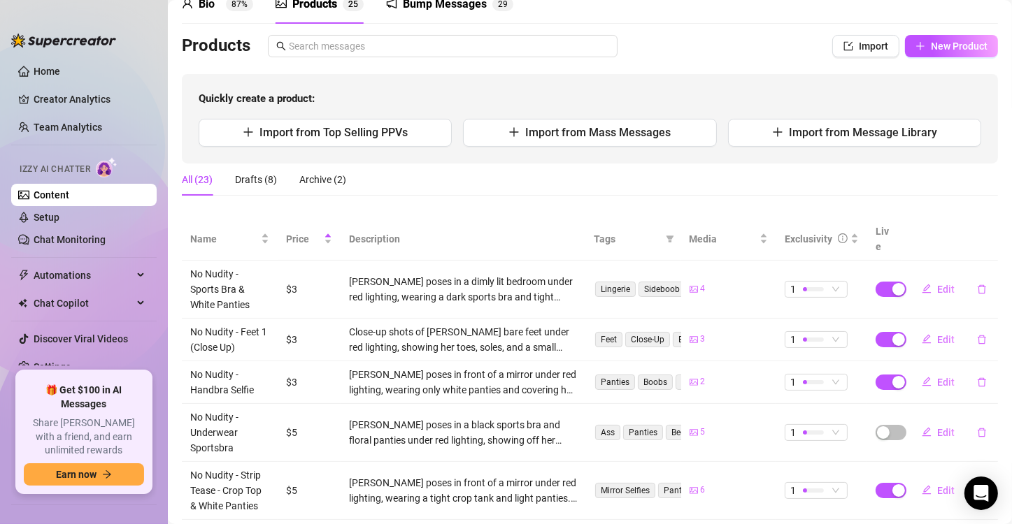
click at [878, 234] on th "Live" at bounding box center [884, 239] width 35 height 43
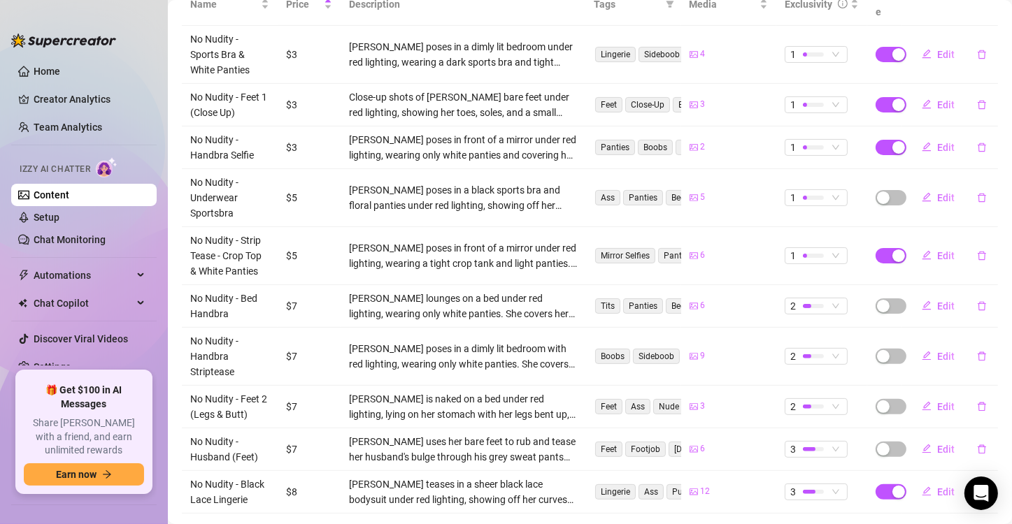
scroll to position [350, 0]
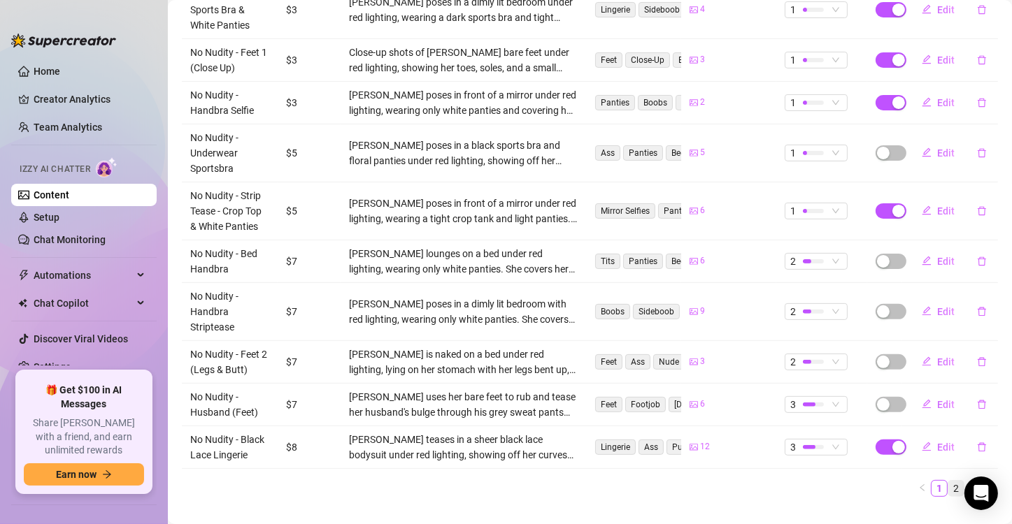
click at [948, 481] on link "2" at bounding box center [955, 488] width 15 height 15
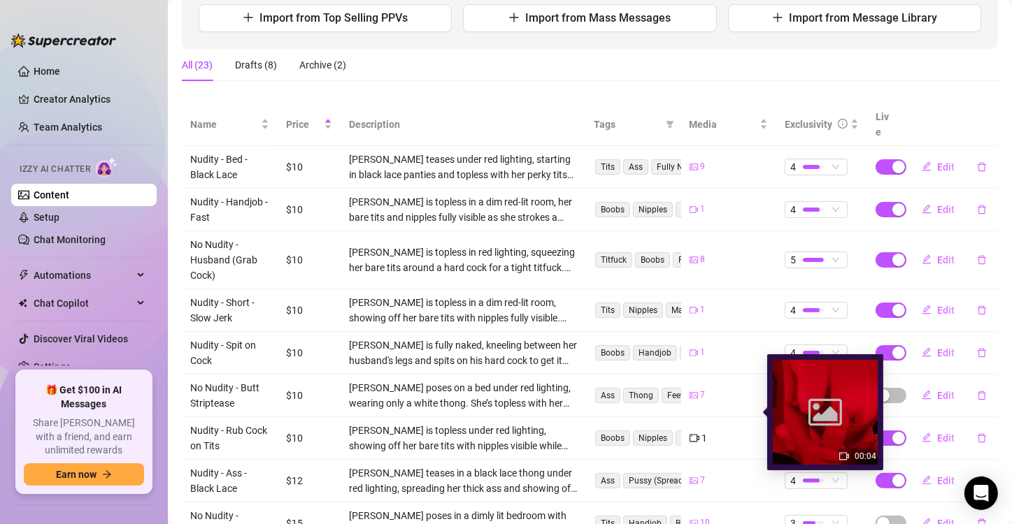
scroll to position [171, 0]
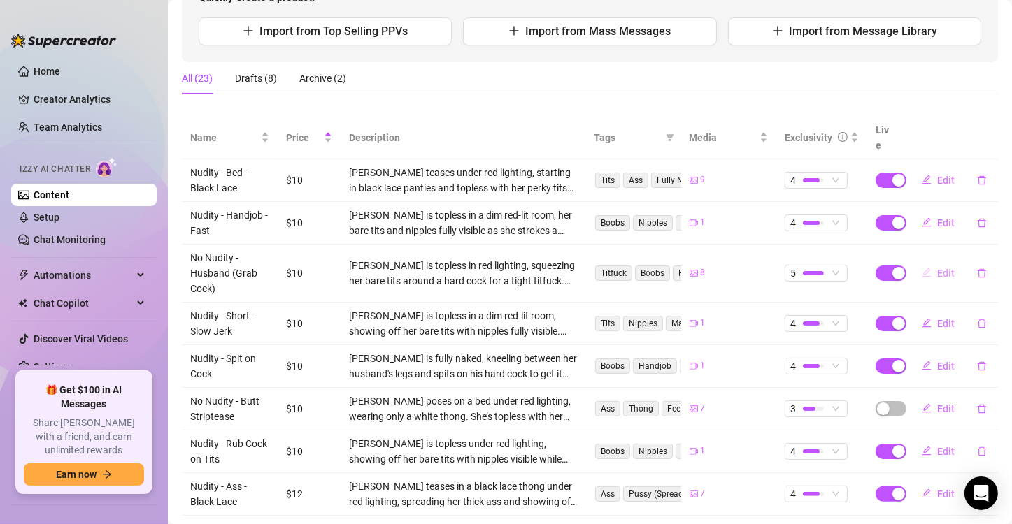
click at [921, 268] on icon "edit" at bounding box center [926, 273] width 10 height 10
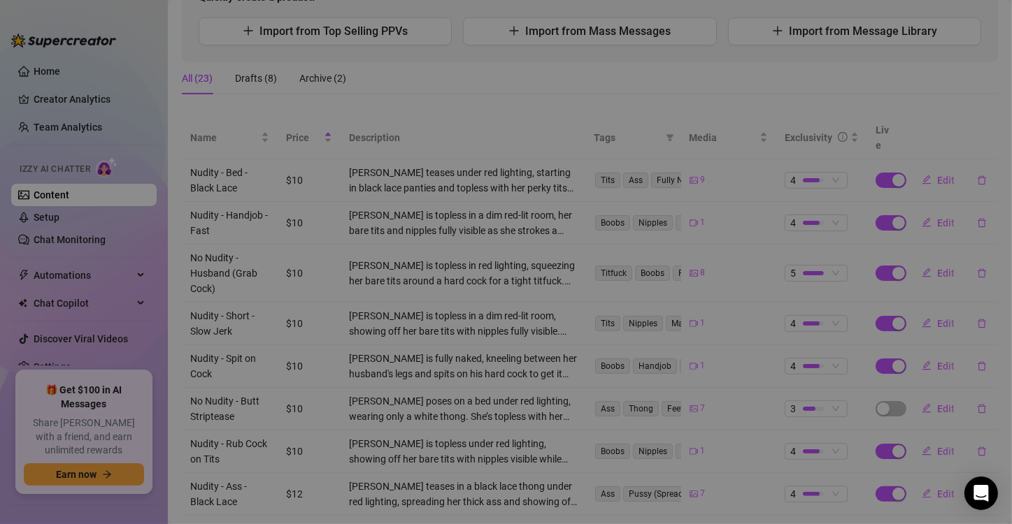
type textarea "Type your message here..."
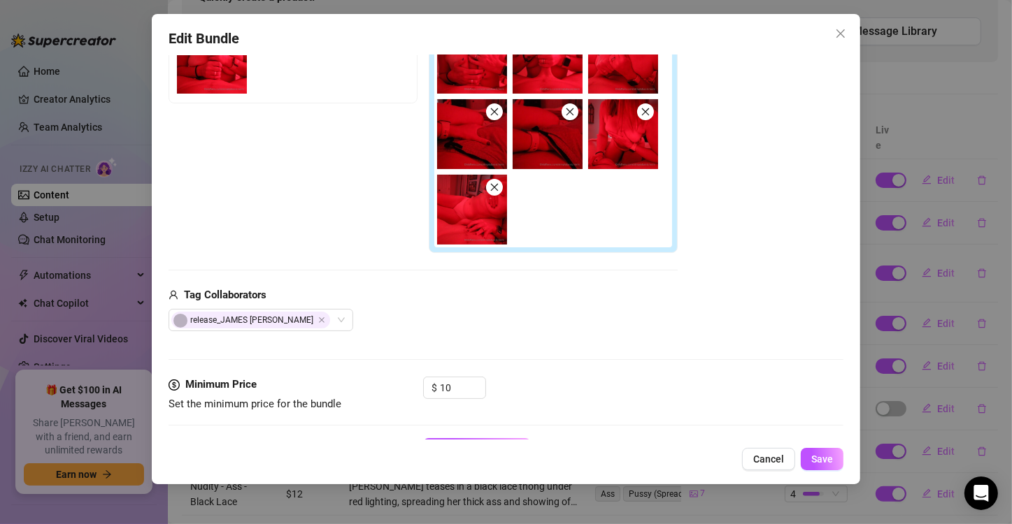
scroll to position [350, 0]
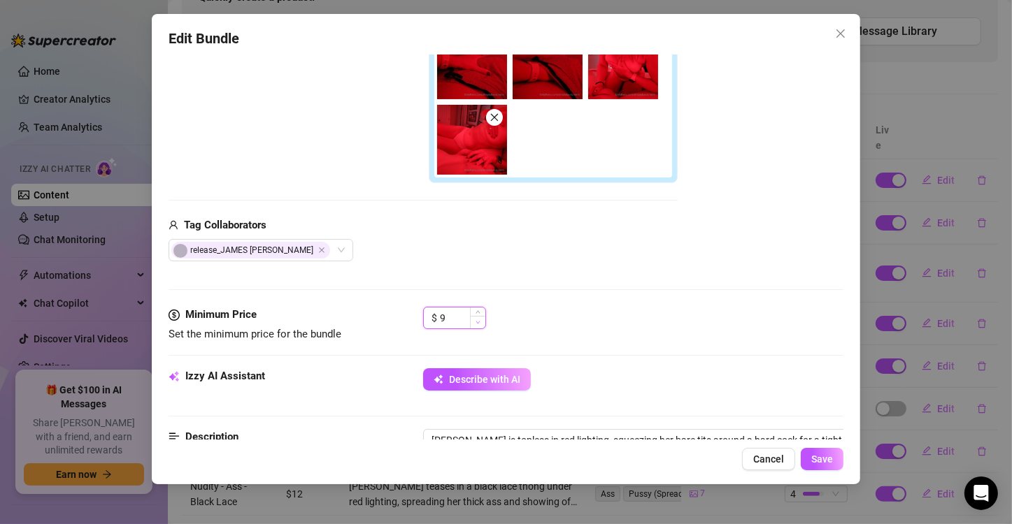
click at [480, 321] on icon "down" at bounding box center [477, 322] width 5 height 5
type input "7"
click at [480, 321] on icon "down" at bounding box center [477, 322] width 5 height 5
click at [812, 460] on span "Save" at bounding box center [822, 459] width 22 height 11
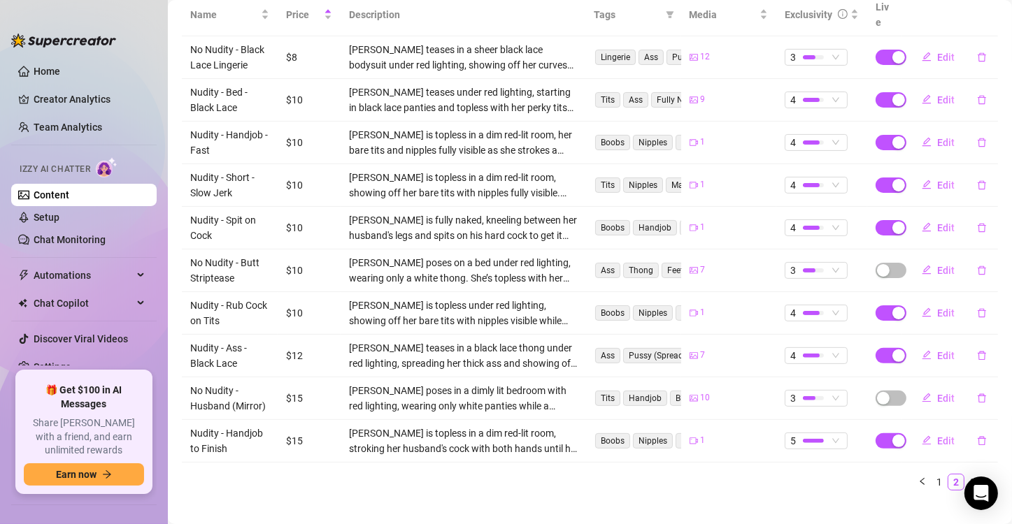
scroll to position [296, 0]
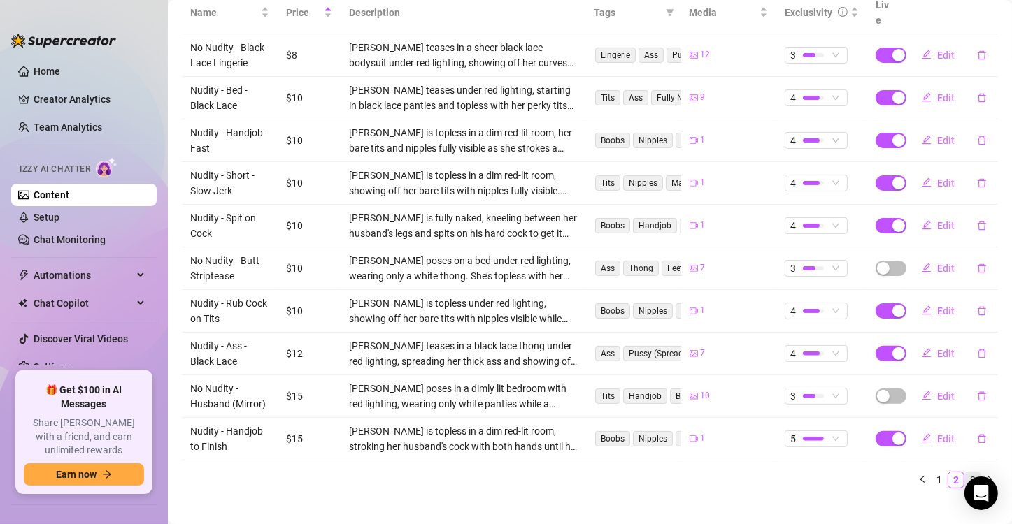
click at [965, 473] on link "3" at bounding box center [972, 480] width 15 height 15
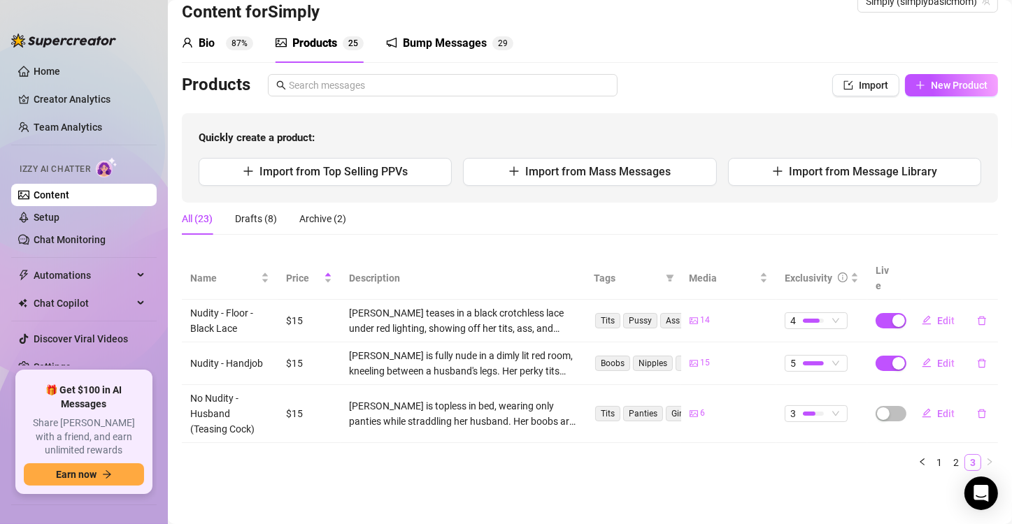
scroll to position [14, 0]
